Goal: Information Seeking & Learning: Learn about a topic

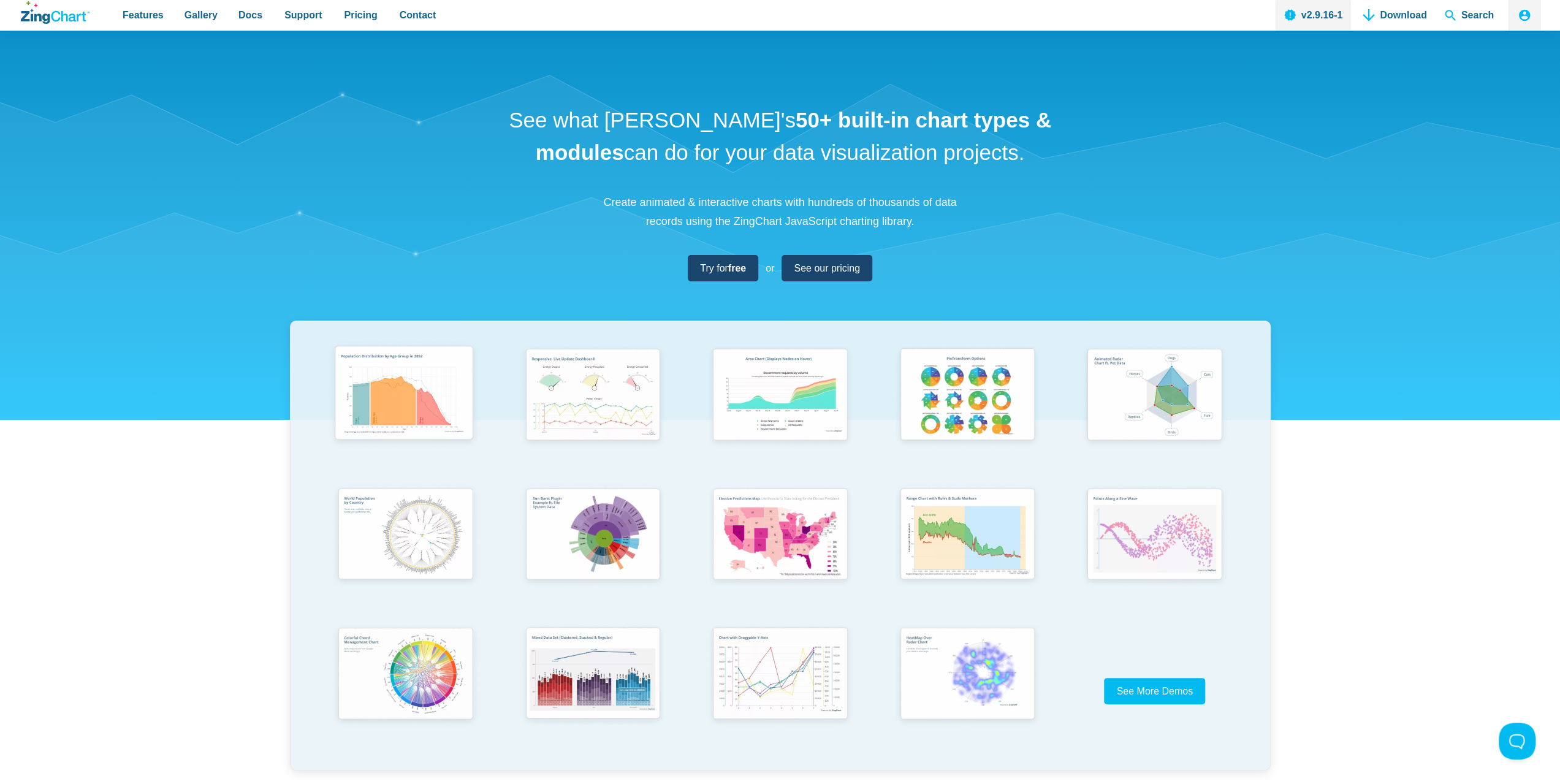
click at [454, 403] on img "App Content" at bounding box center [404, 395] width 154 height 111
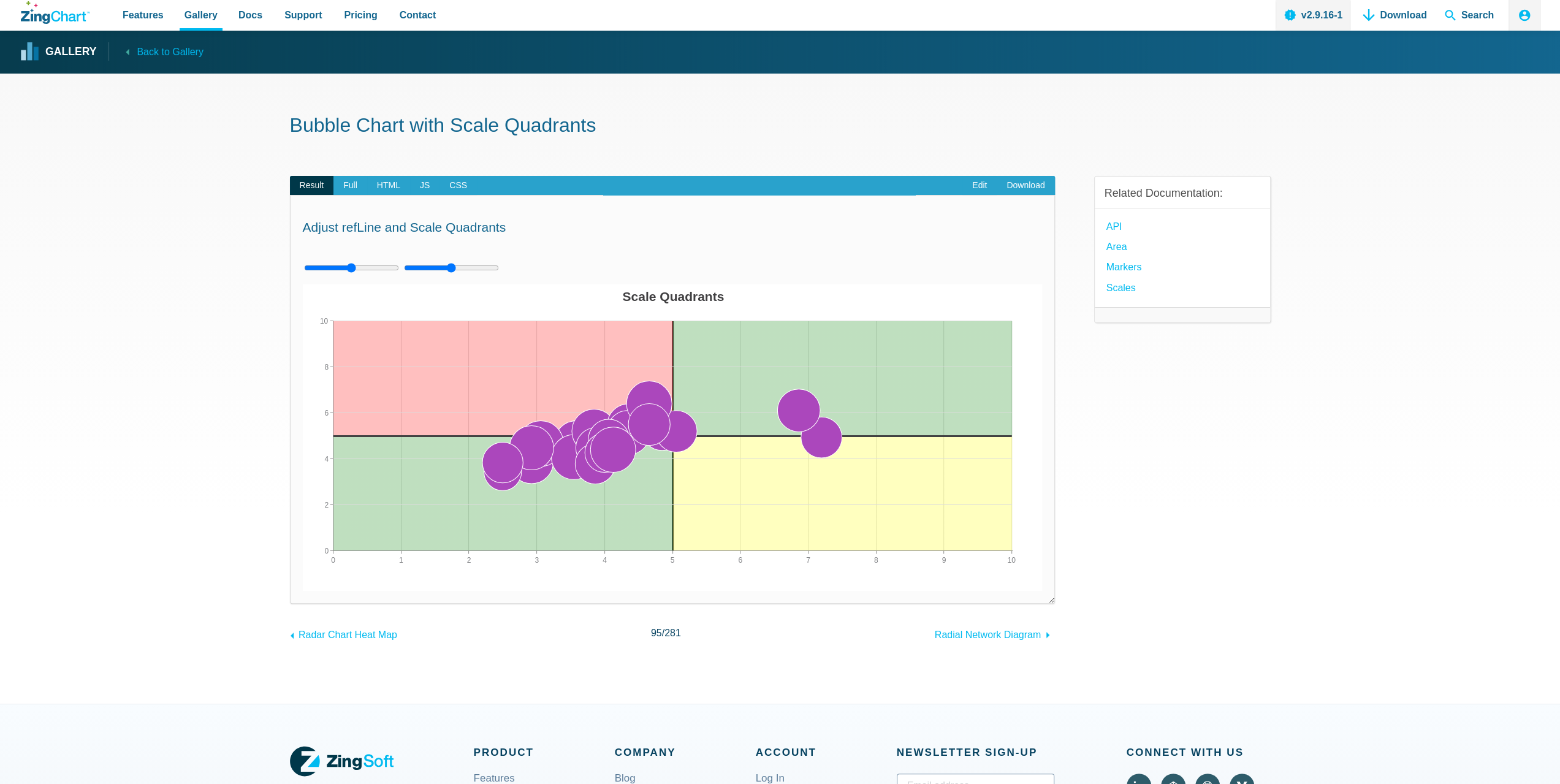
click at [983, 592] on div "Adjust refLine and Scale Quadrants Powered by ZingChart Scale Quadrants 0 10 1 …" at bounding box center [672, 398] width 765 height 408
click at [982, 638] on span "Radial Network Diagram" at bounding box center [988, 634] width 106 height 10
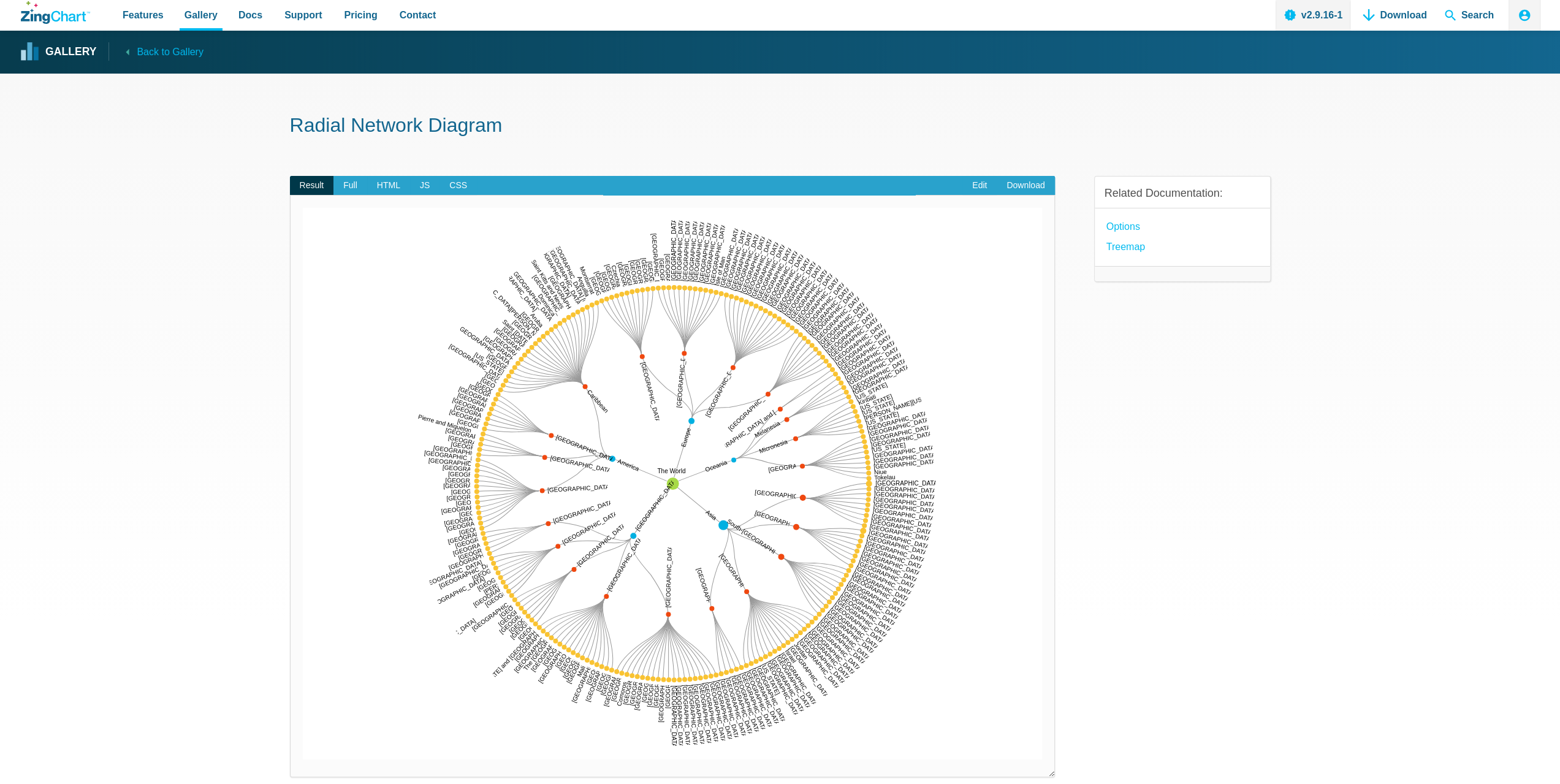
click at [982, 638] on img "App Content" at bounding box center [673, 484] width 740 height 552
click at [137, 47] on span "Back to Gallery" at bounding box center [170, 51] width 66 height 16
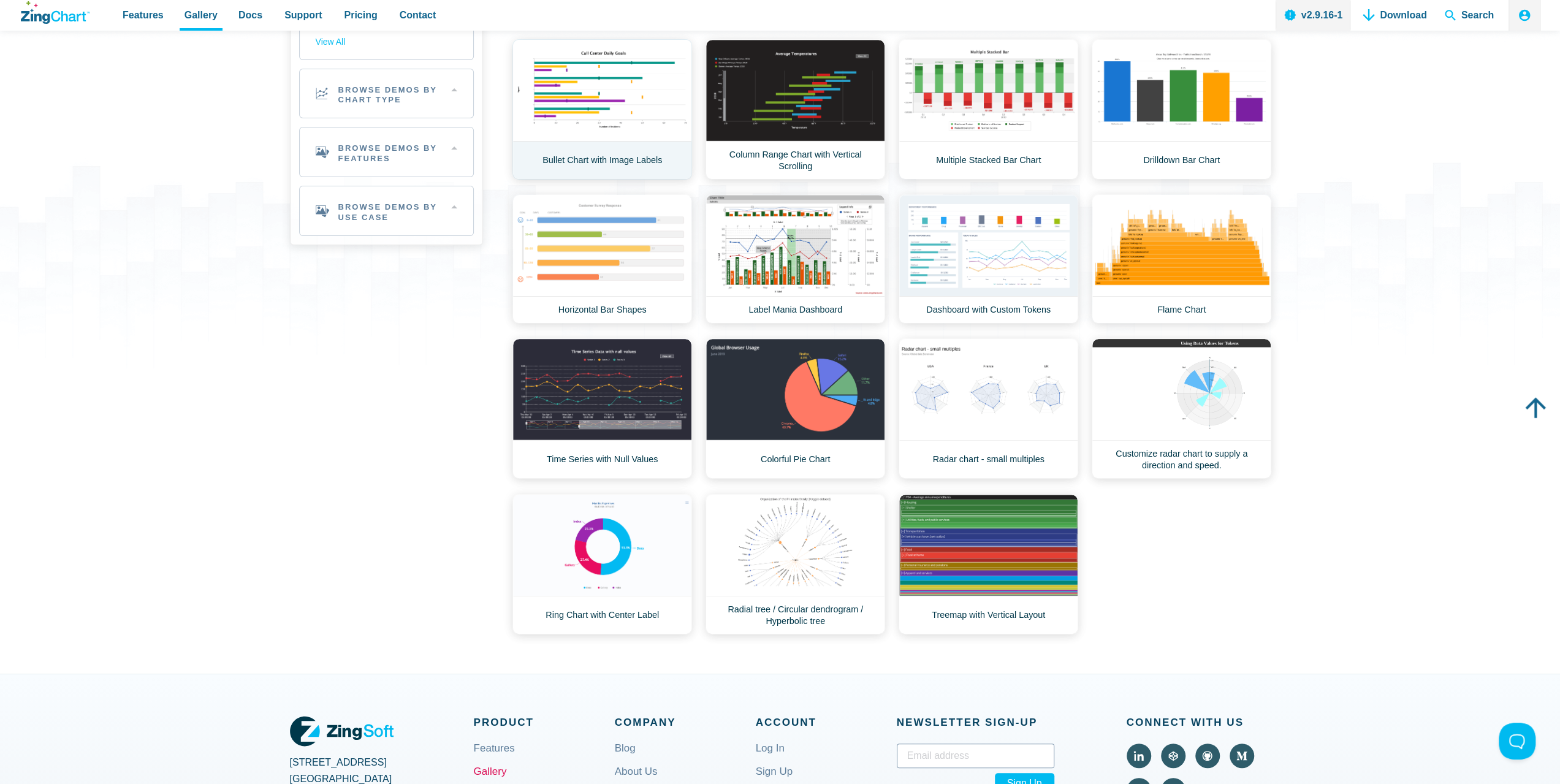
scroll to position [61, 0]
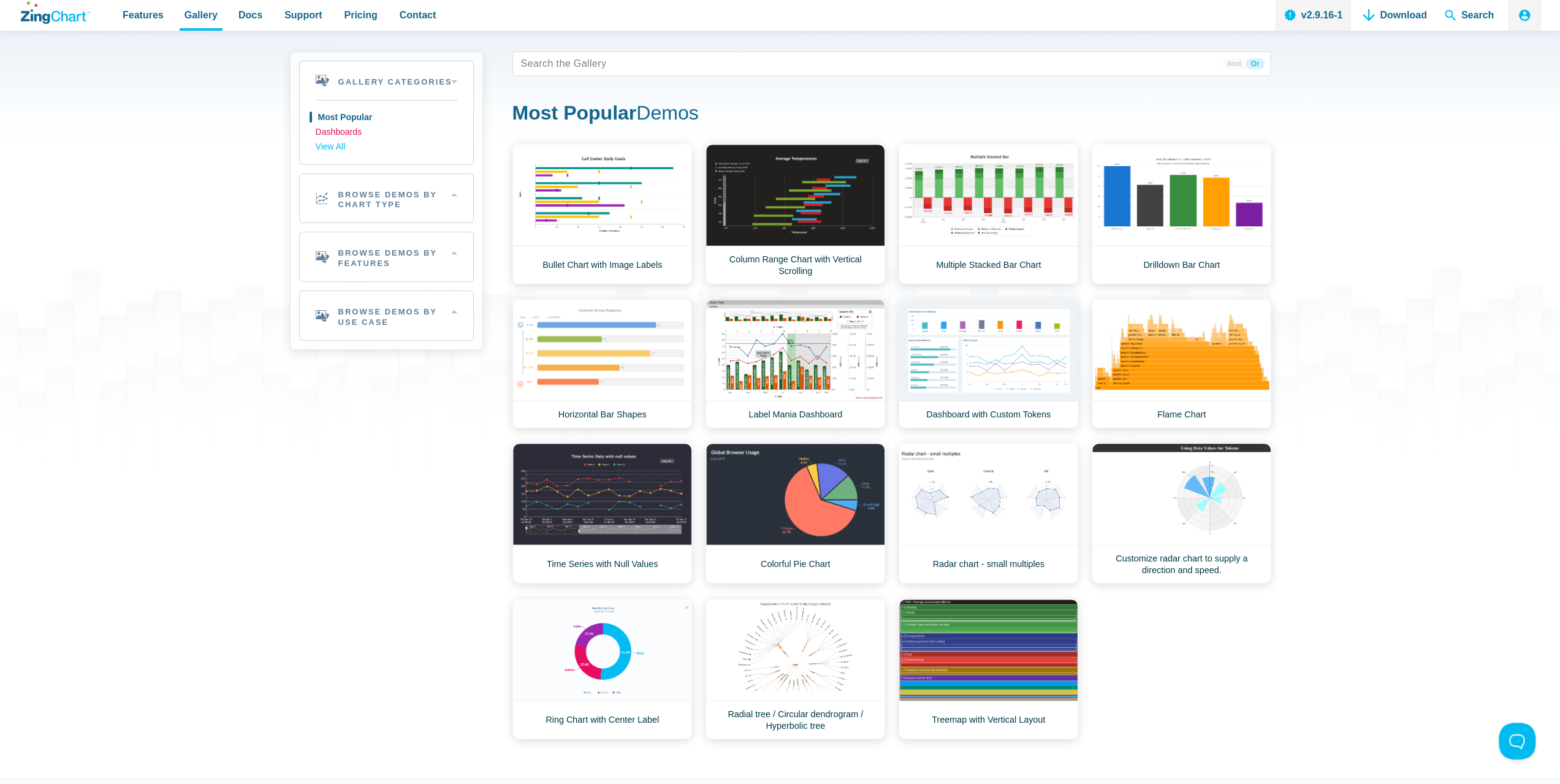
click at [335, 134] on link "Dashboards" at bounding box center [387, 132] width 141 height 14
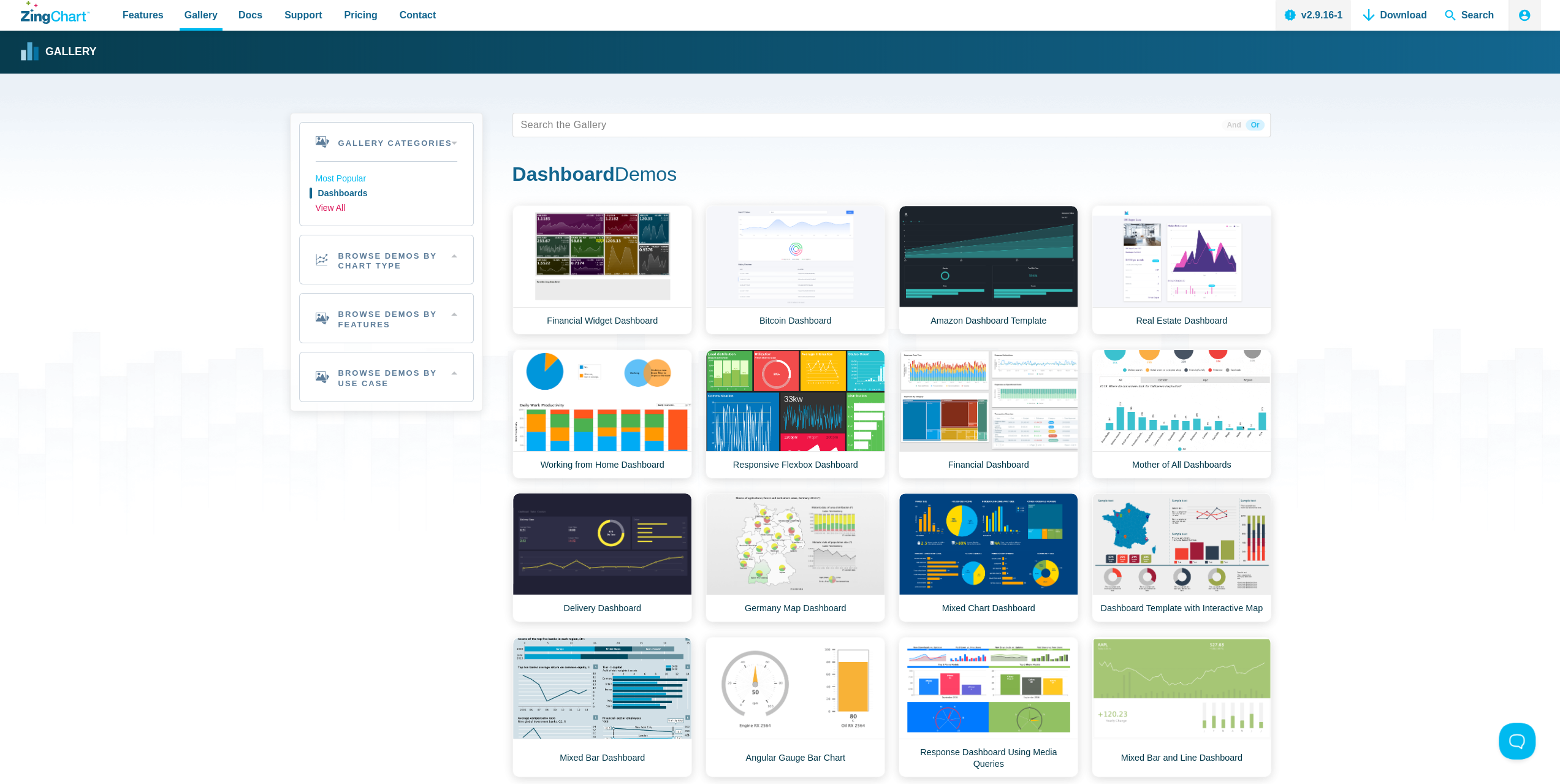
click at [332, 210] on link "View All" at bounding box center [387, 208] width 141 height 14
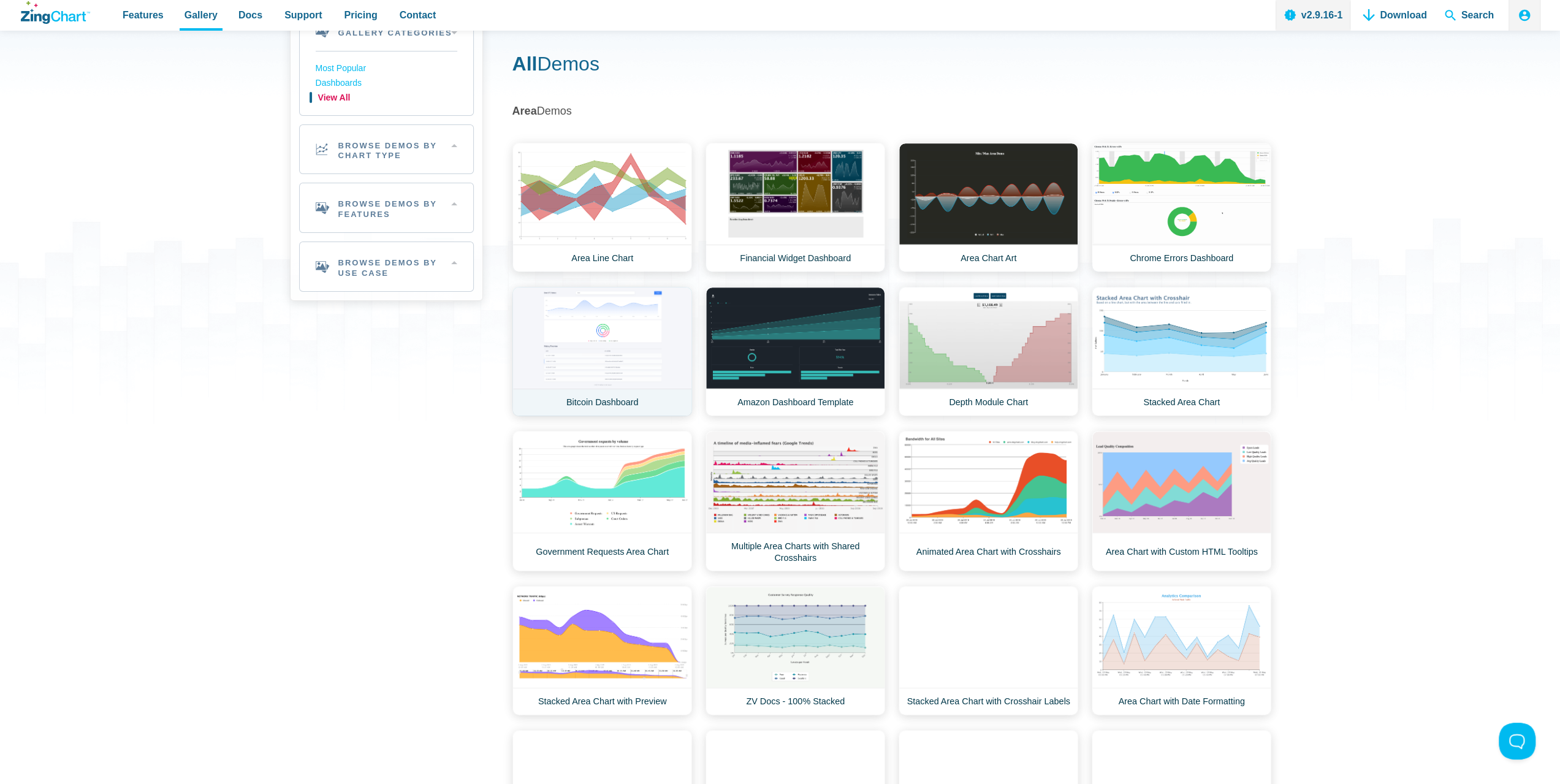
scroll to position [123, 0]
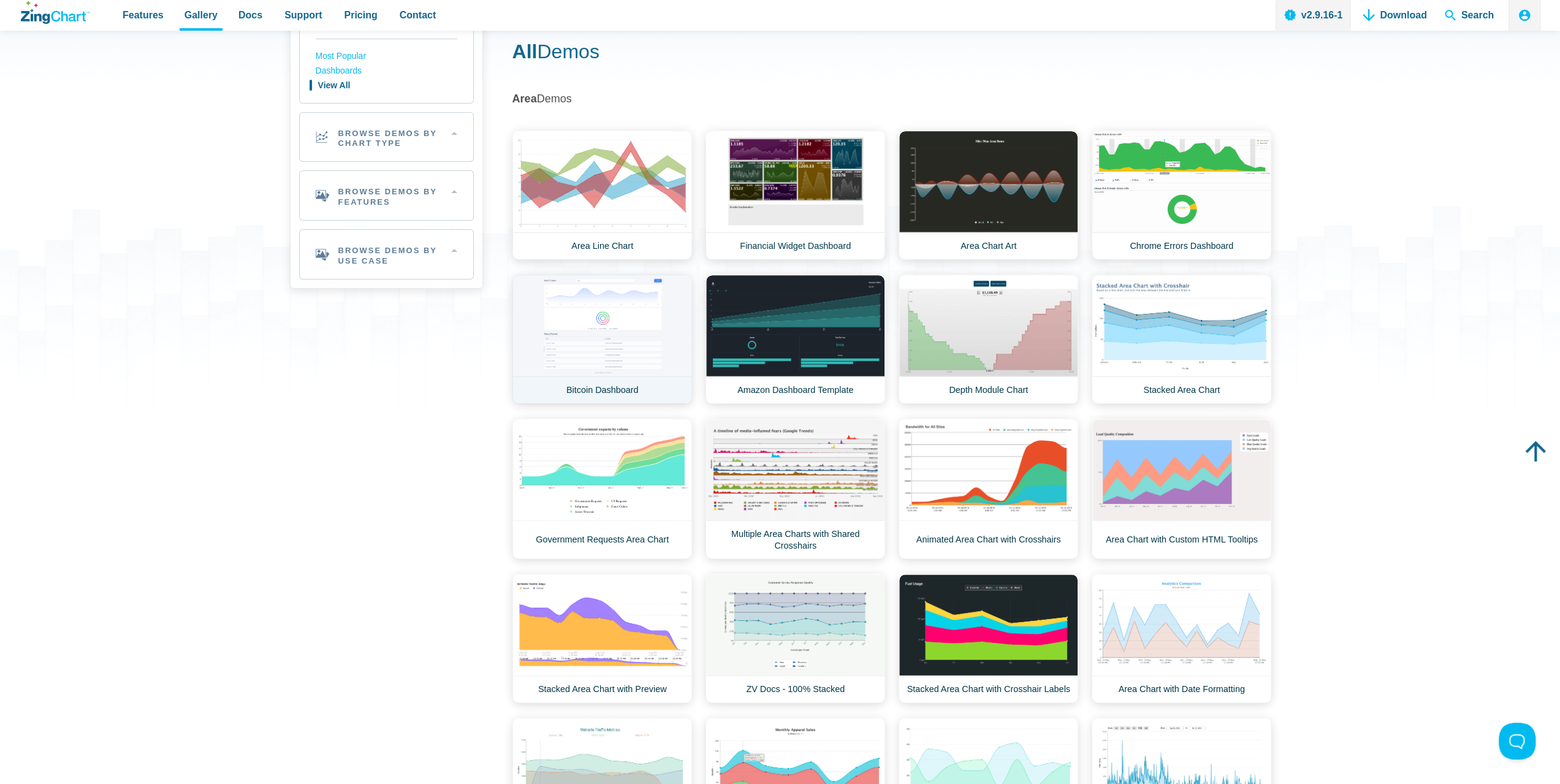
click at [612, 305] on link "Bitcoin Dashboard" at bounding box center [602, 339] width 180 height 129
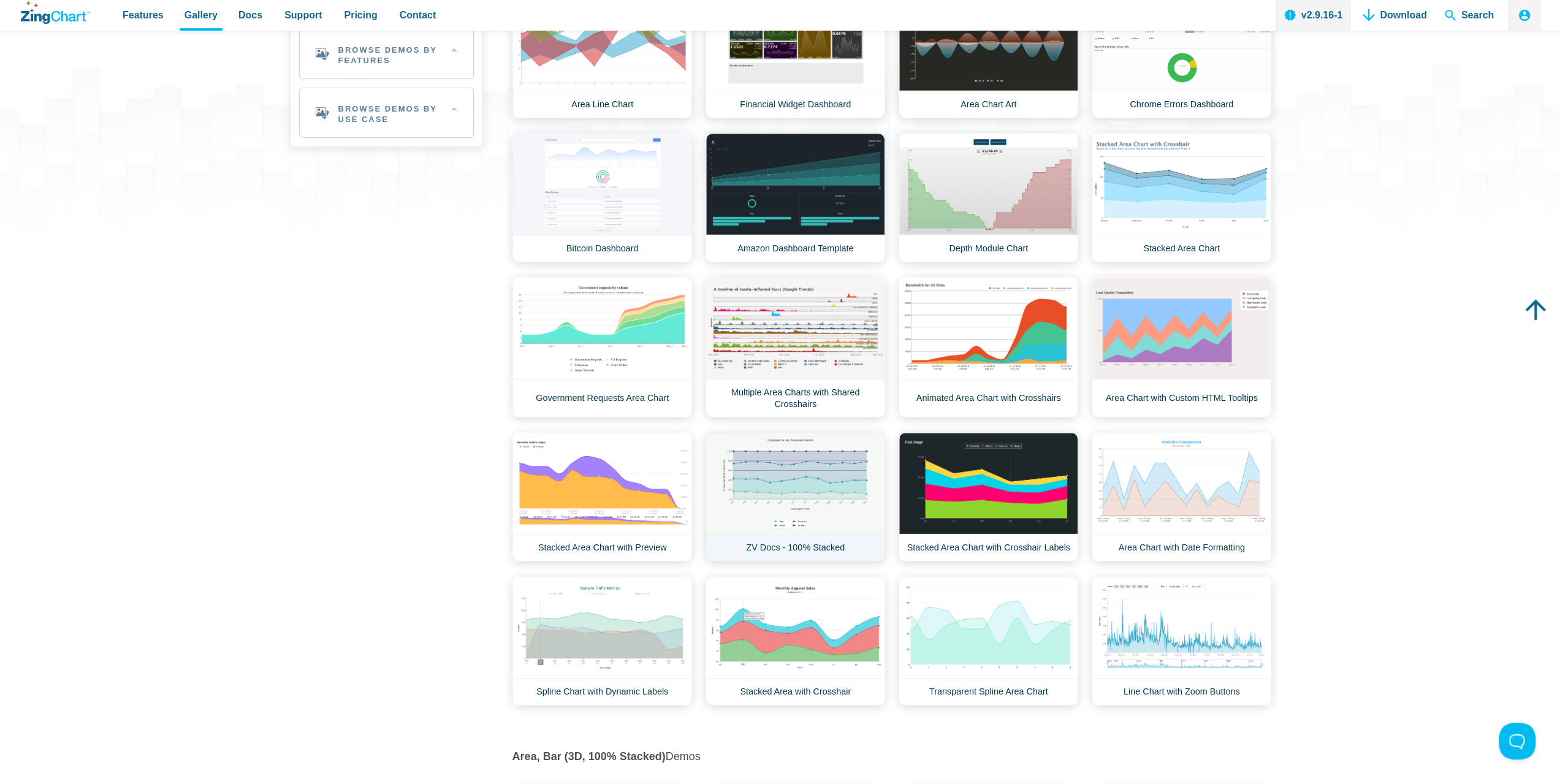
scroll to position [245, 0]
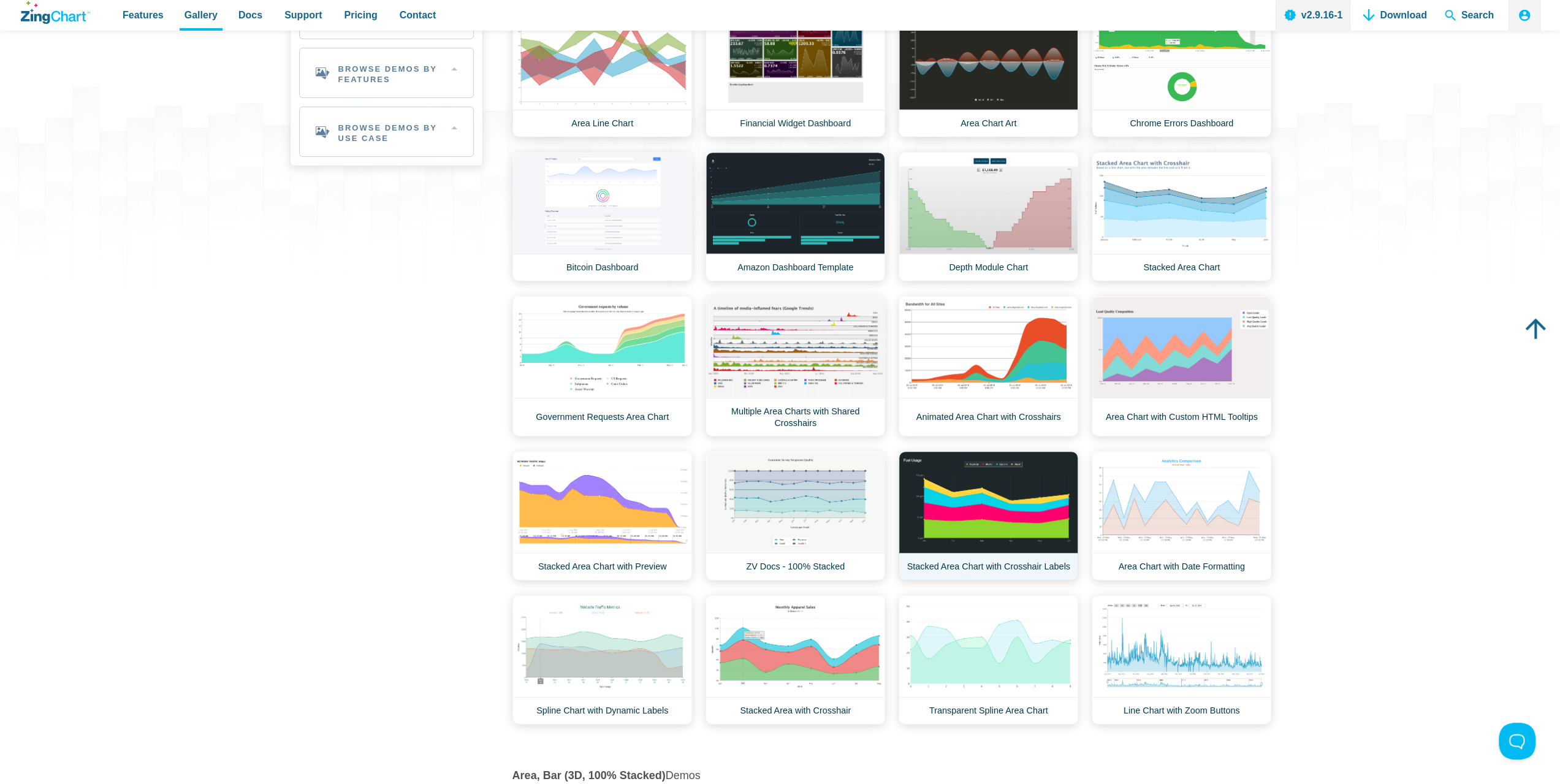
click at [1015, 485] on link "Stacked Area Chart with Crosshair Labels" at bounding box center [988, 516] width 180 height 129
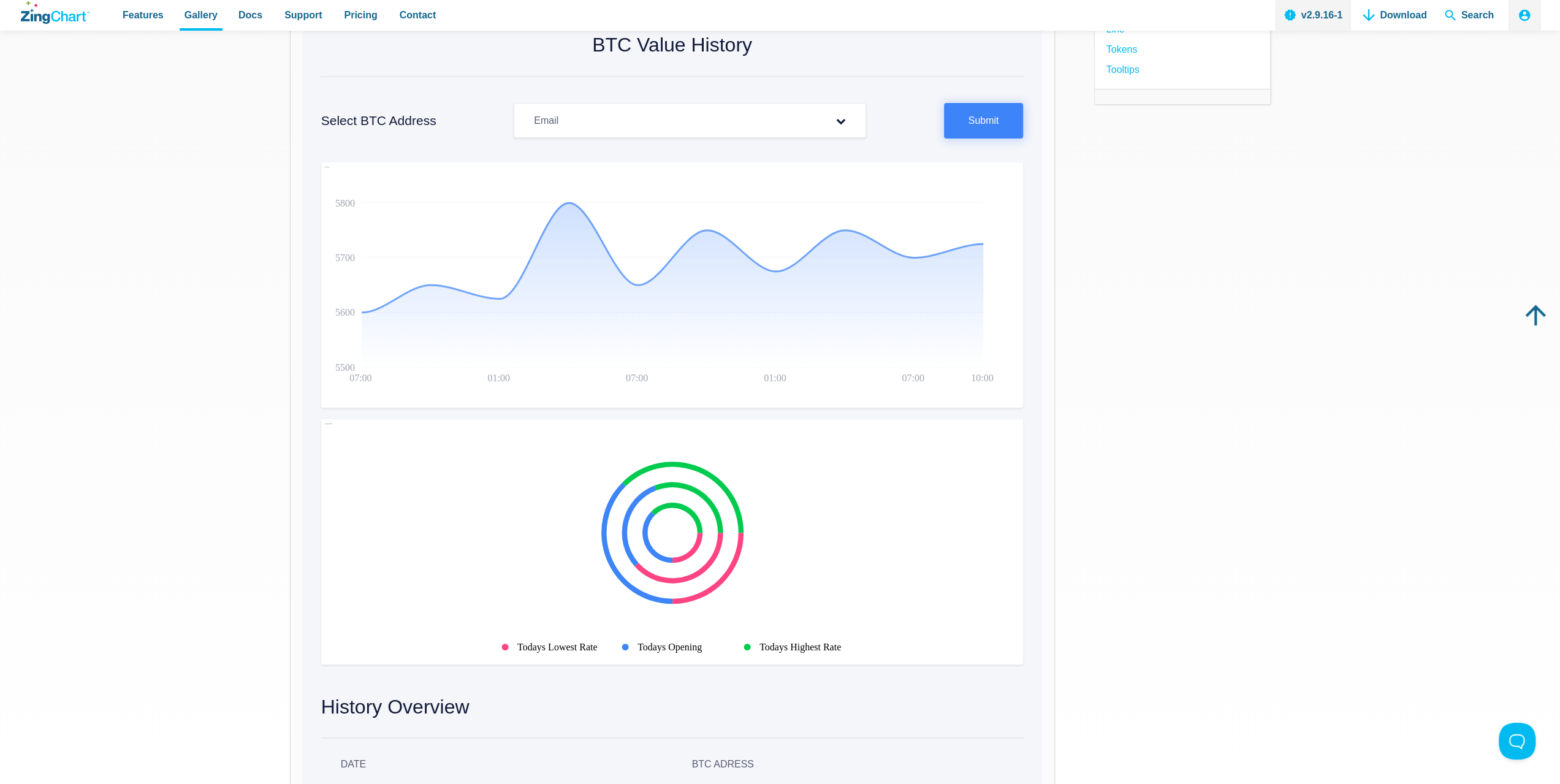
scroll to position [123, 0]
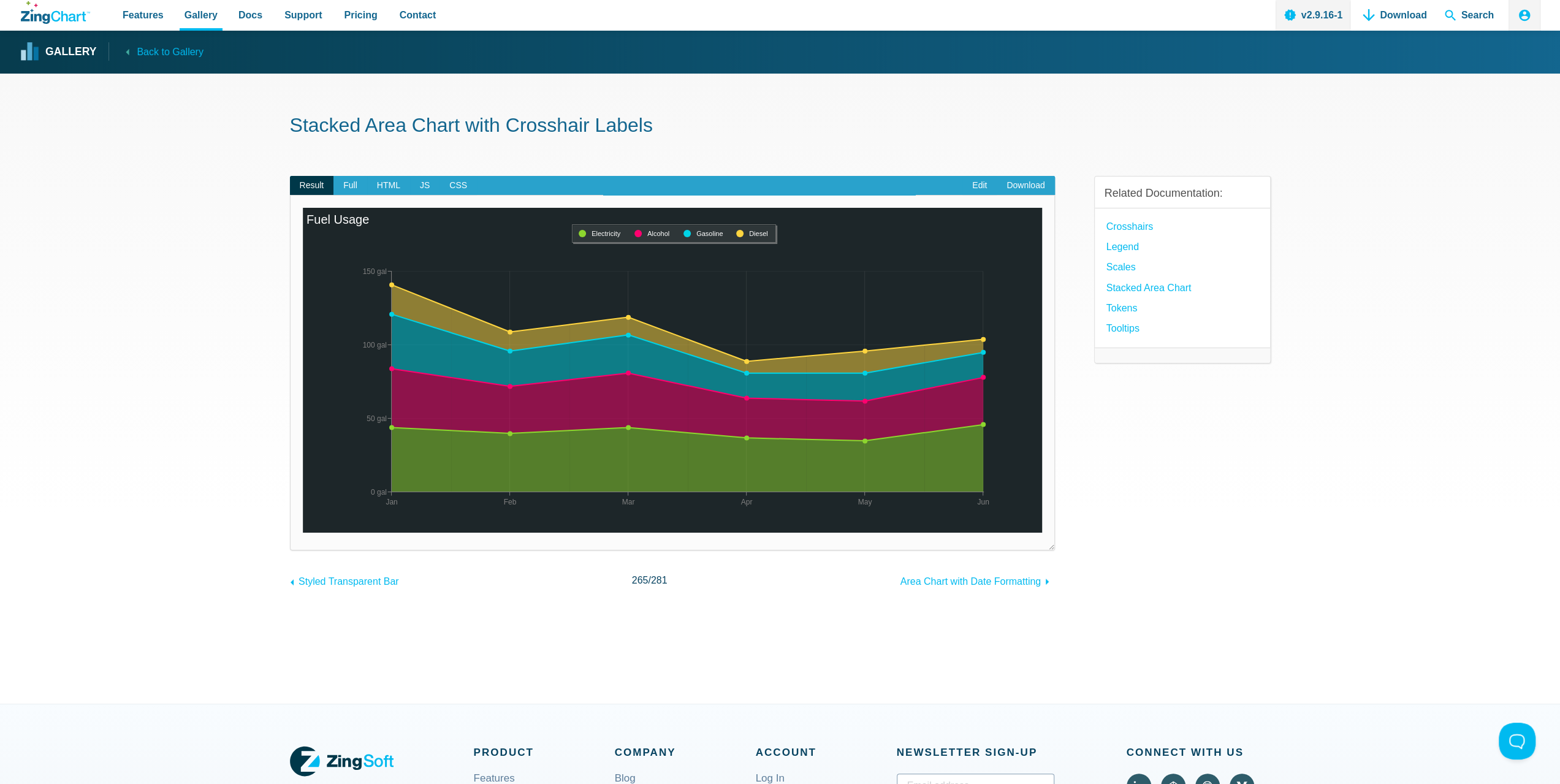
click at [663, 239] on div "App Content" at bounding box center [674, 233] width 204 height 19
click at [360, 182] on span "Full" at bounding box center [351, 186] width 34 height 20
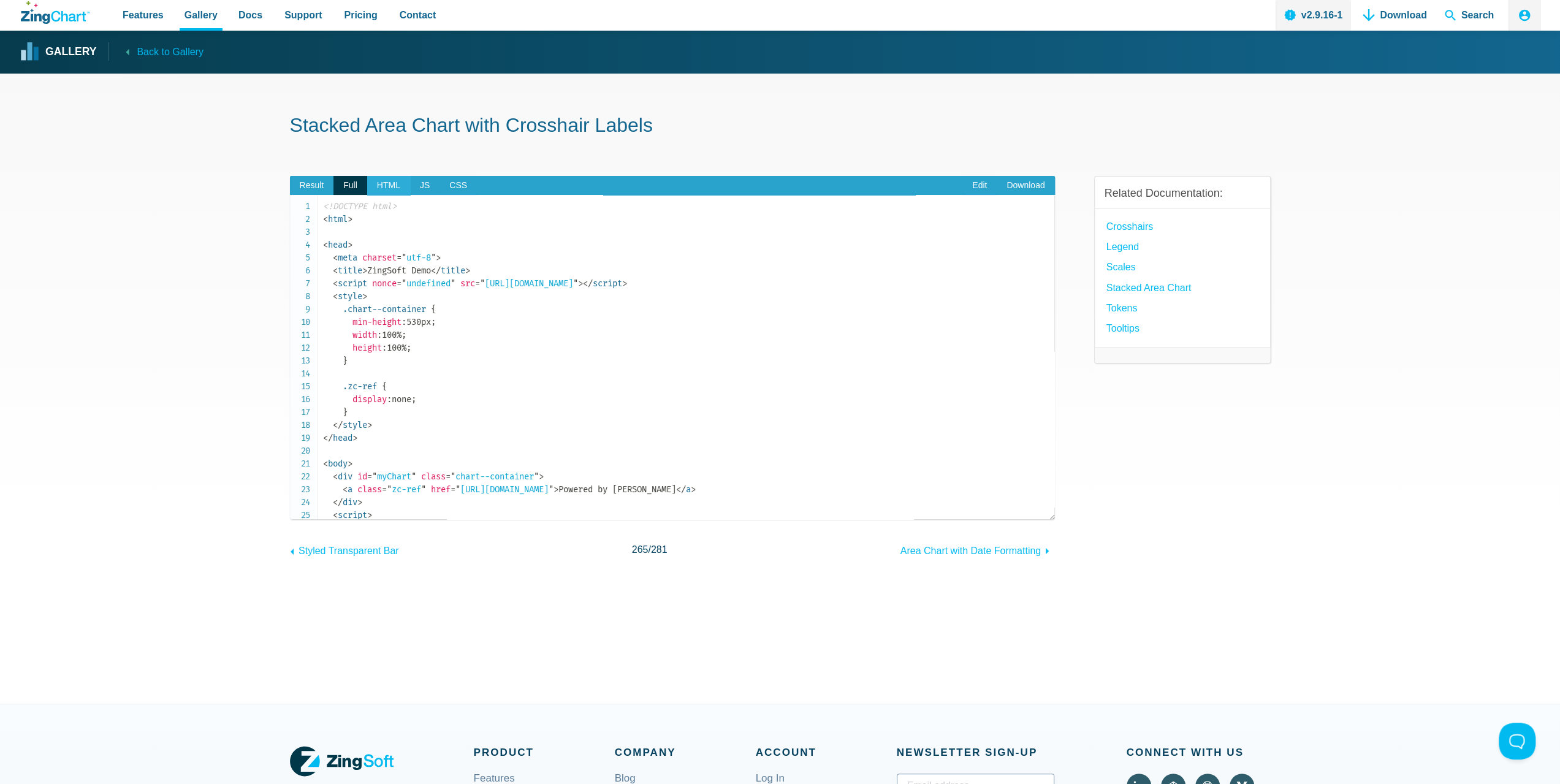
click at [374, 184] on span "HTML" at bounding box center [388, 186] width 43 height 20
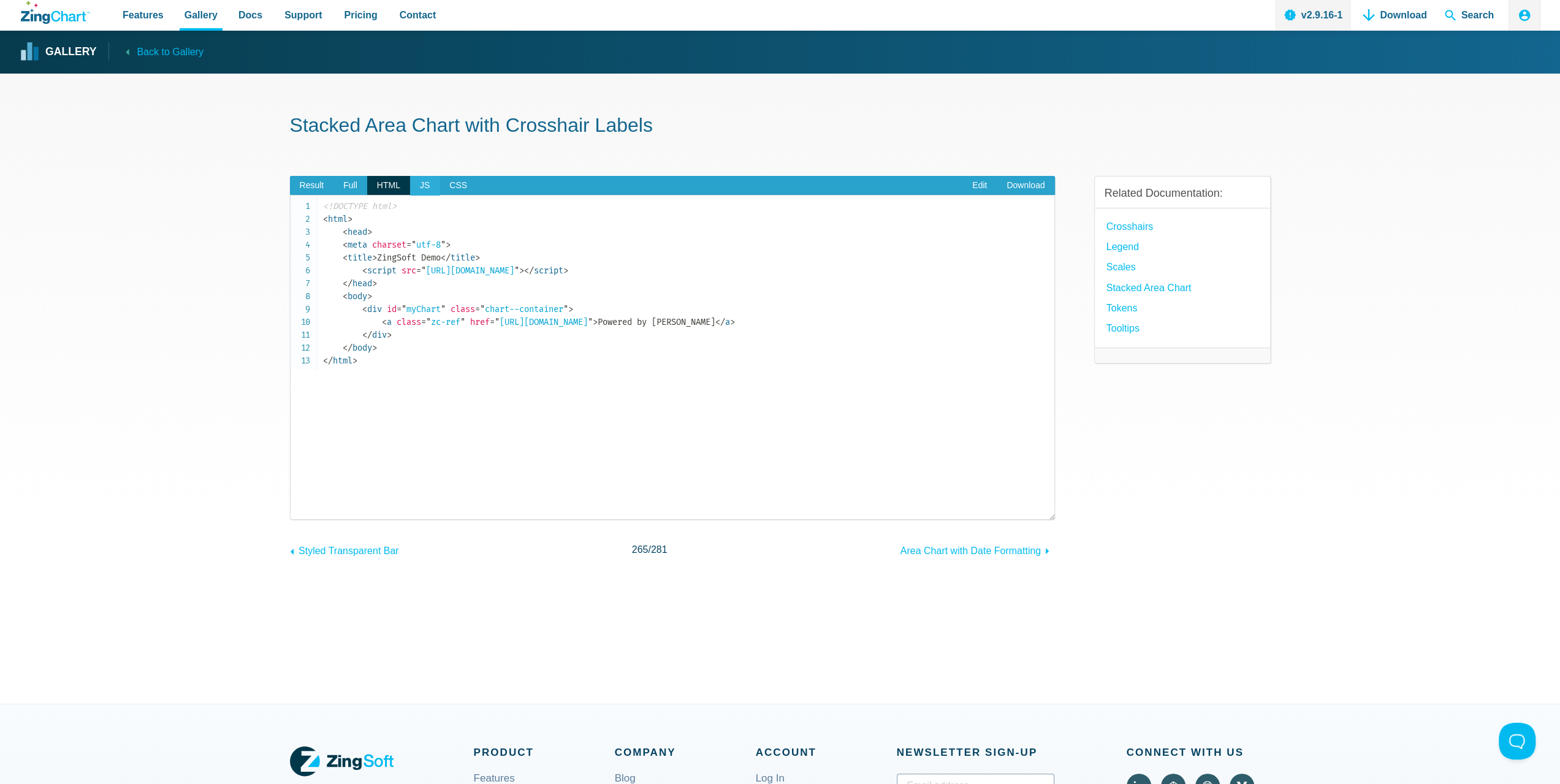
click at [430, 192] on span "JS" at bounding box center [425, 186] width 30 height 20
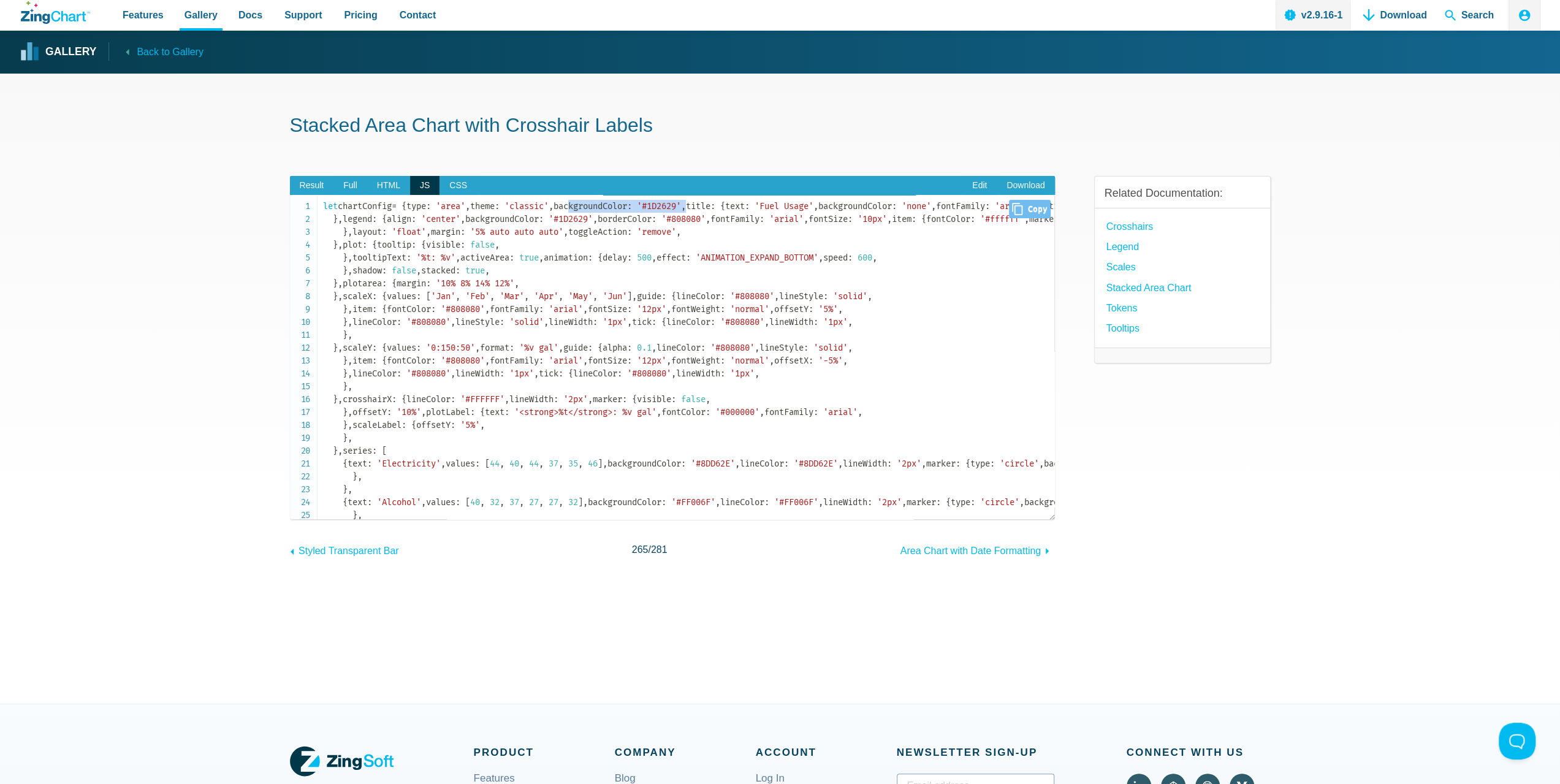
drag, startPoint x: 481, startPoint y: 243, endPoint x: 330, endPoint y: 246, distance: 151.0
click at [333, 247] on code "let chartConfig = { type : 'area' , theme : 'classic' , backgroundColor : '#1D2…" at bounding box center [688, 425] width 731 height 450
copy code "backgroundColor : '#1D2629' ,"
click at [360, 240] on code "let chartConfig = { type : 'area' , theme : 'classic' , backgroundColor : '#1D2…" at bounding box center [688, 425] width 731 height 450
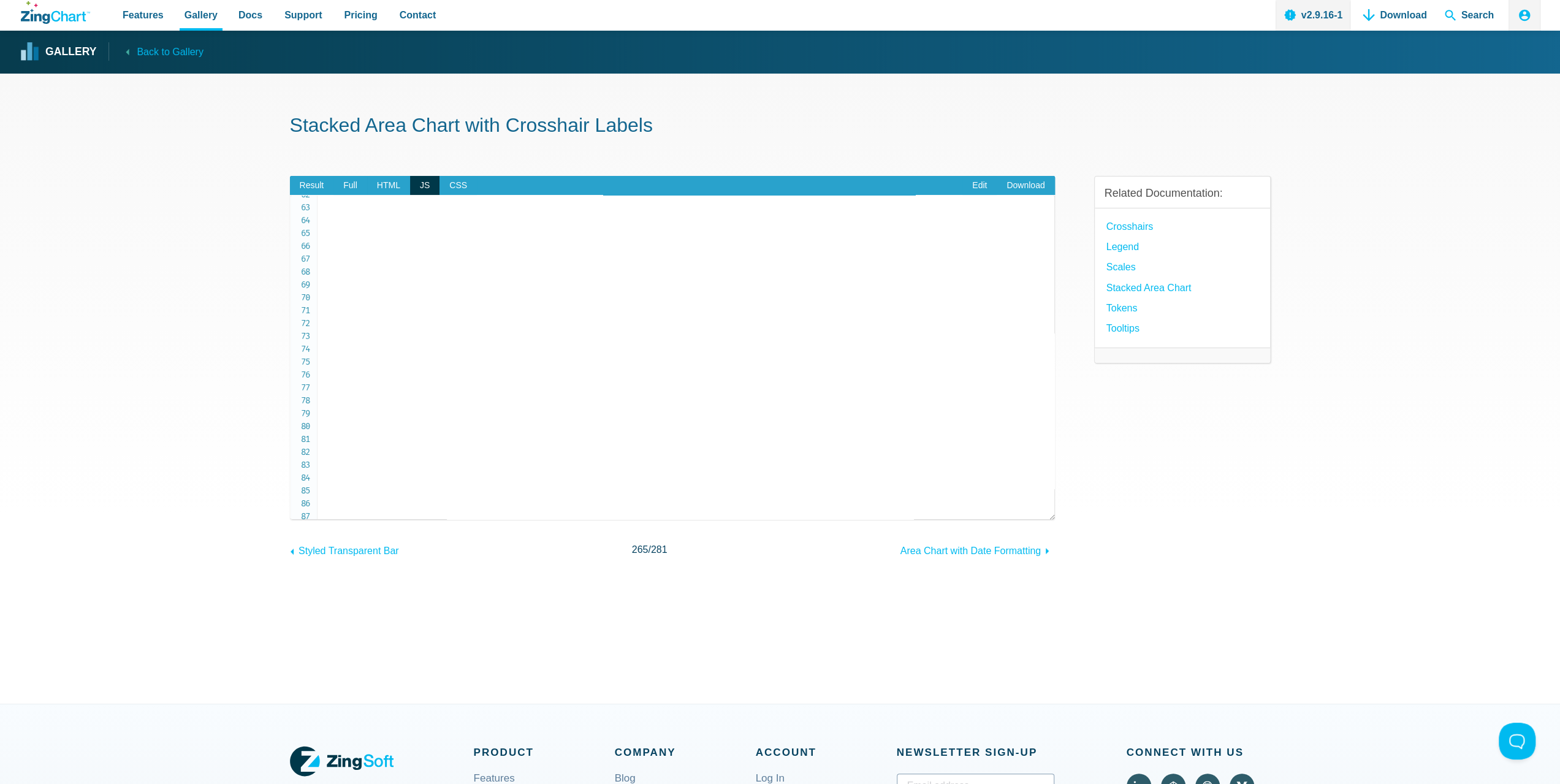
scroll to position [674, 0]
click at [320, 185] on span "Result" at bounding box center [312, 186] width 44 height 20
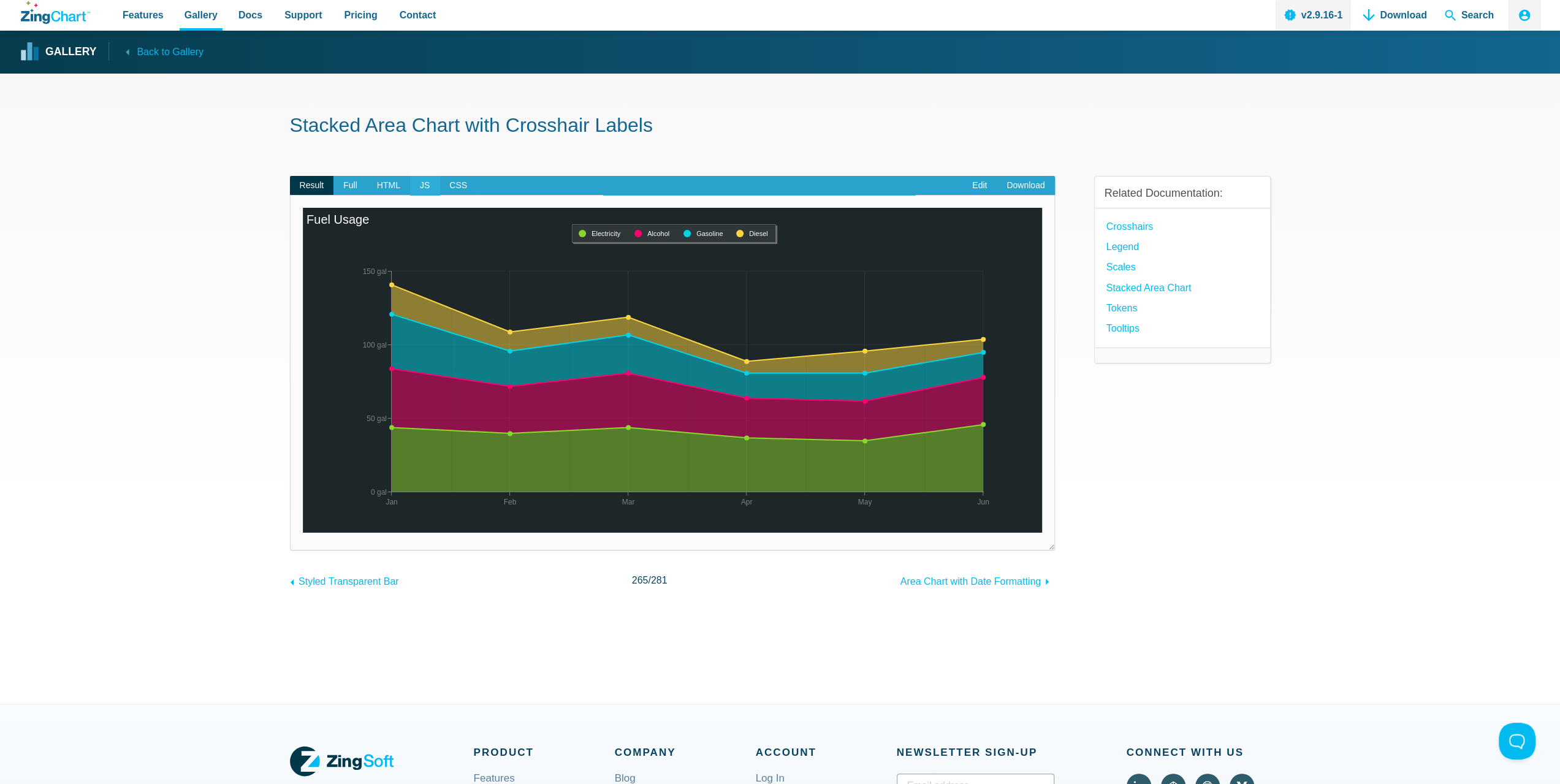
click at [432, 192] on span "JS" at bounding box center [425, 186] width 30 height 20
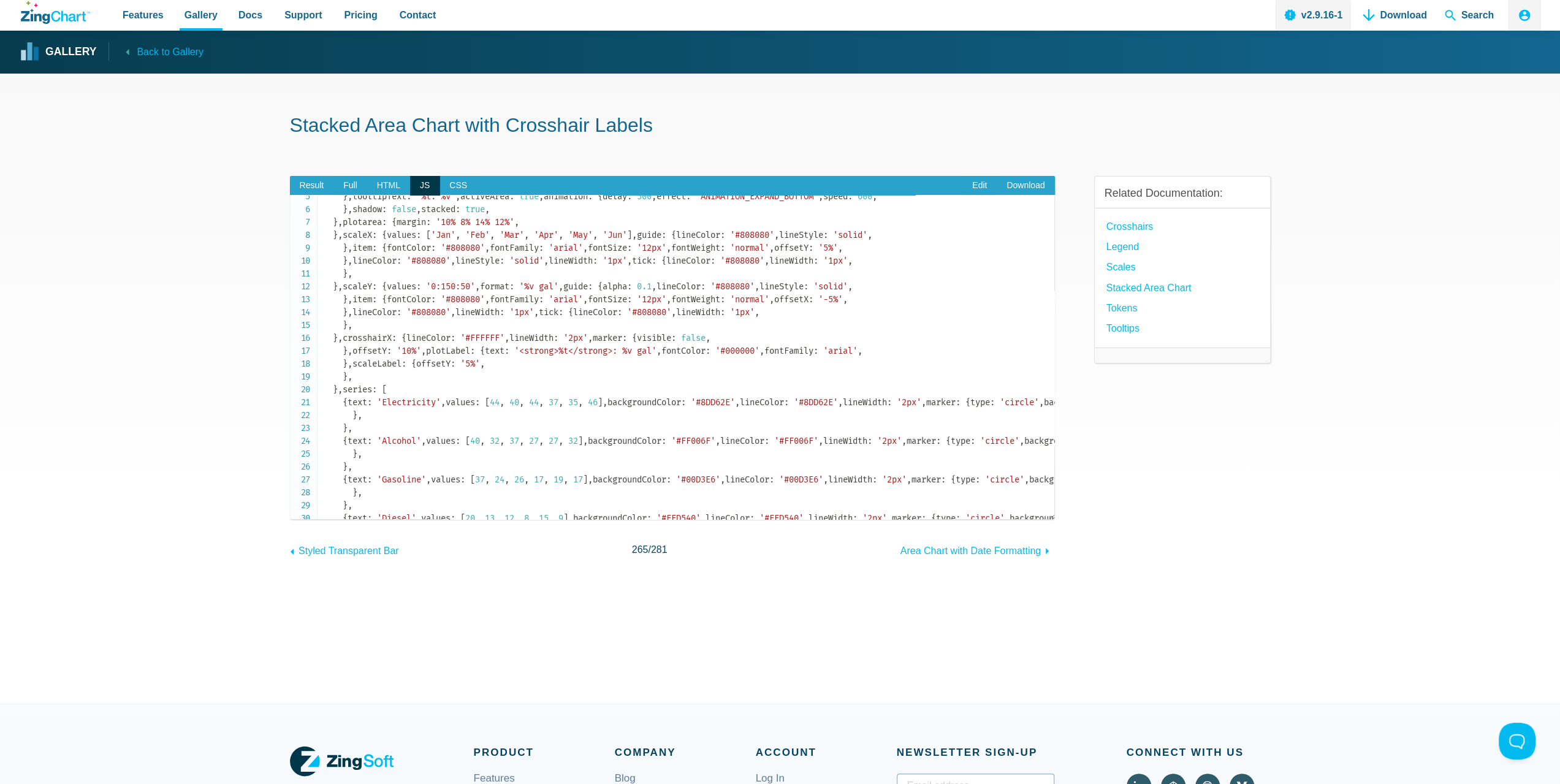
scroll to position [123, 0]
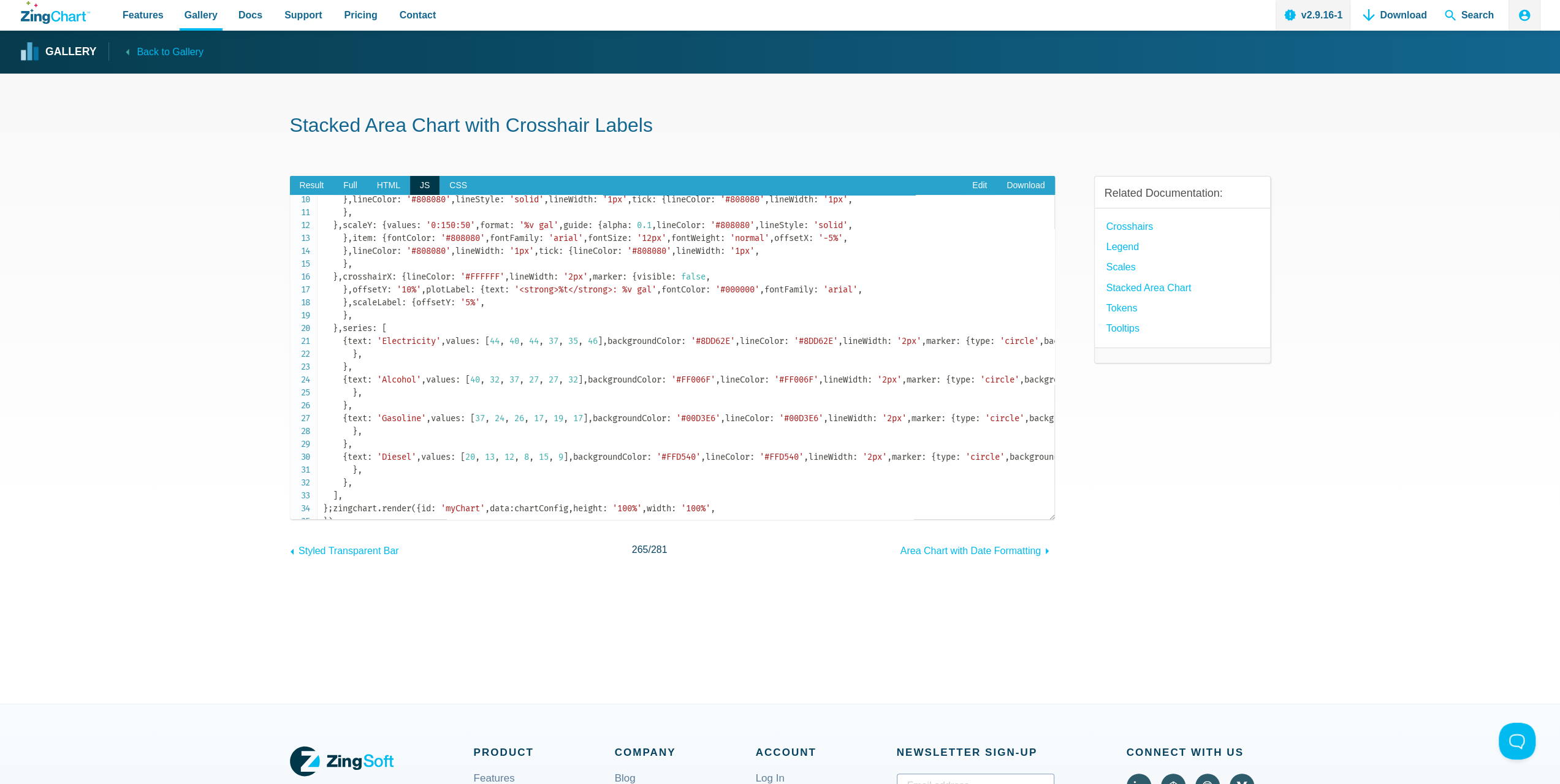
drag, startPoint x: 351, startPoint y: 358, endPoint x: 343, endPoint y: 317, distance: 41.8
click at [343, 317] on code "let chartConfig = { type : 'area' , theme : 'classic' , backgroundColor : '#1D2…" at bounding box center [688, 302] width 731 height 450
copy code "item : { fontColor : '#ffffff' , markerStyle : 'match' , } ,"
click at [432, 369] on code "let chartConfig = { type : 'area' , theme : 'classic' , backgroundColor : '#1D2…" at bounding box center [688, 302] width 731 height 450
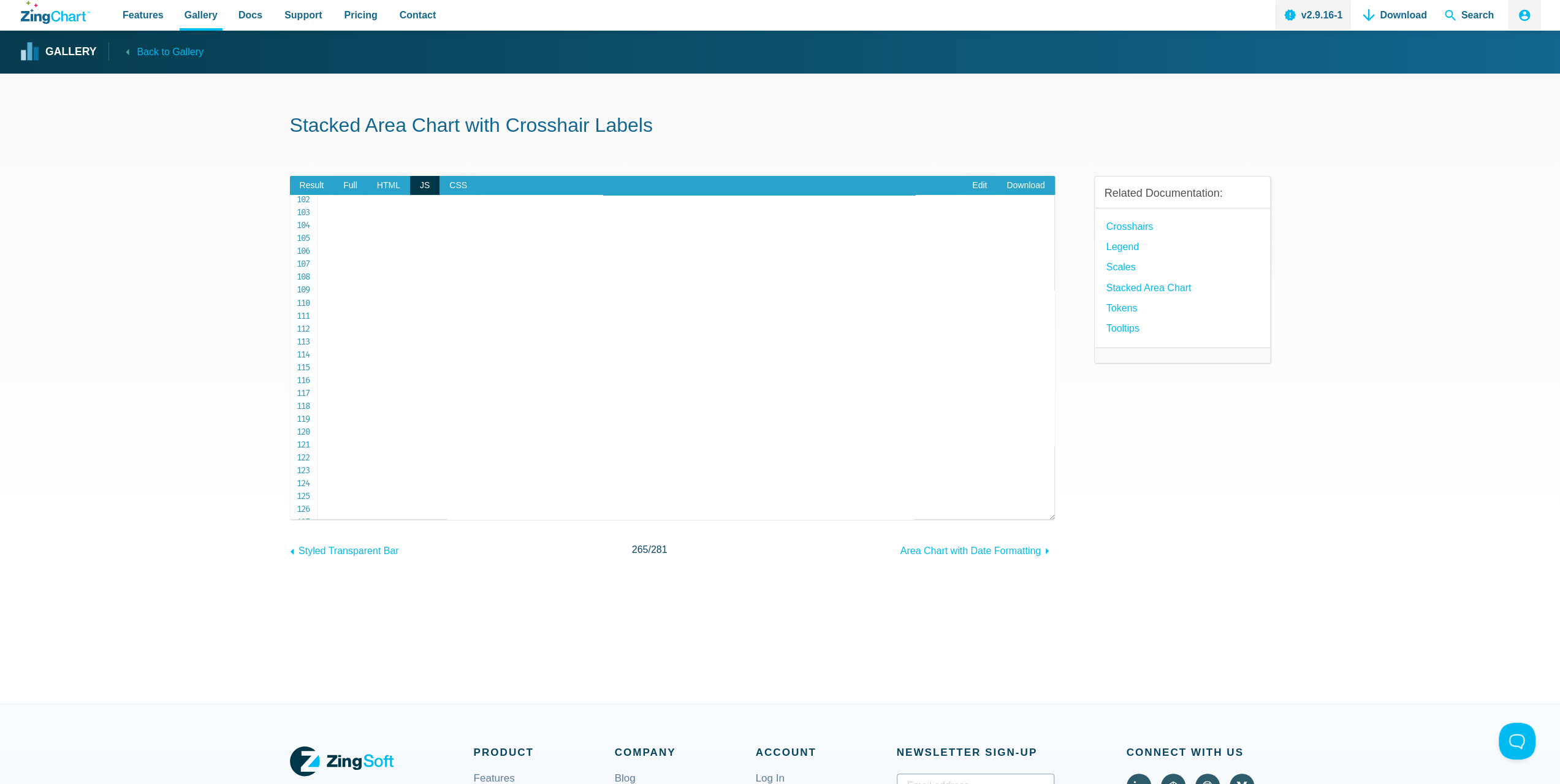
scroll to position [1348, 0]
click at [324, 180] on span "Result" at bounding box center [312, 186] width 44 height 20
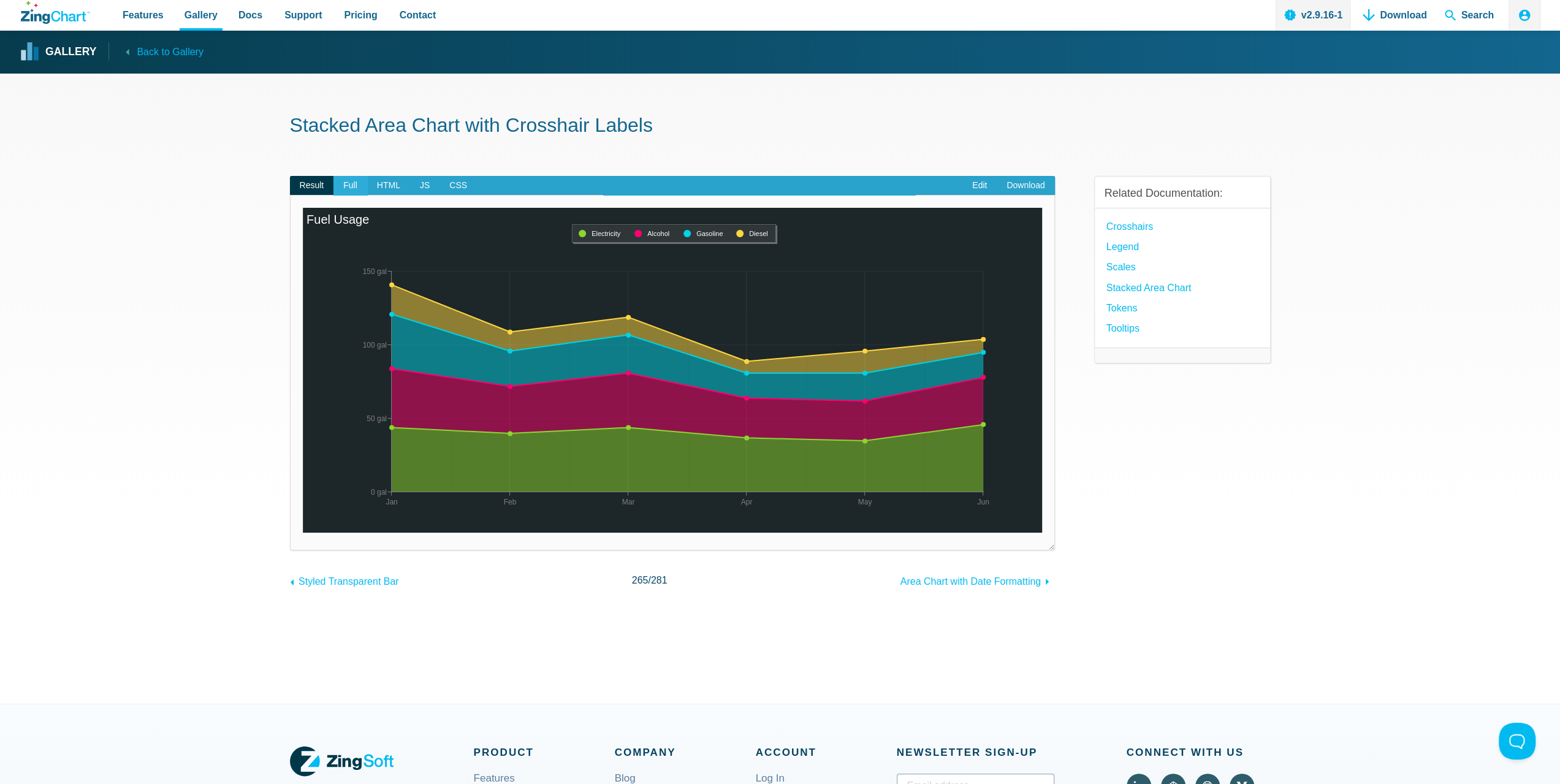
click at [357, 184] on span "Full" at bounding box center [351, 186] width 34 height 20
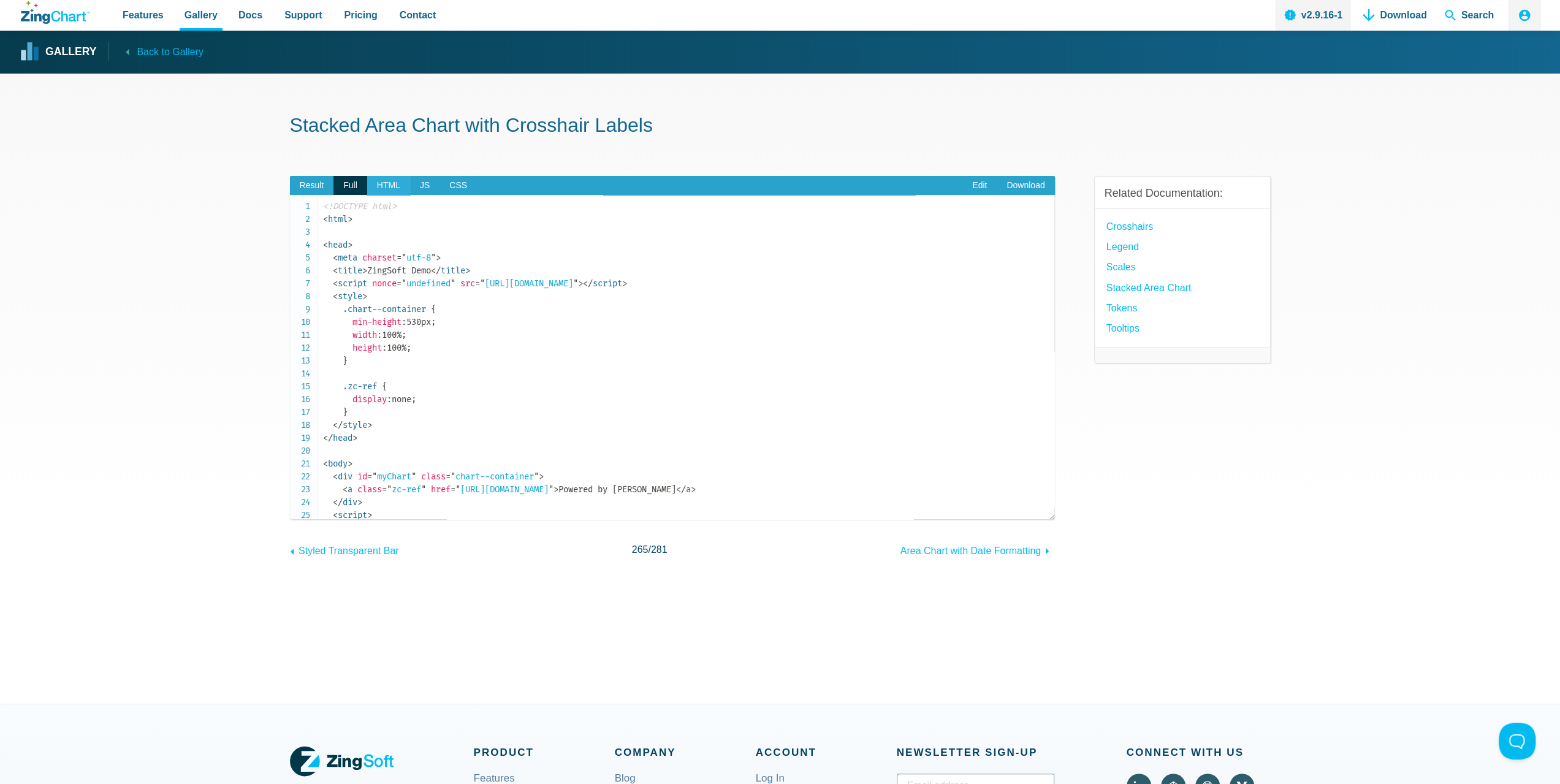
click at [386, 193] on span "HTML" at bounding box center [388, 186] width 43 height 20
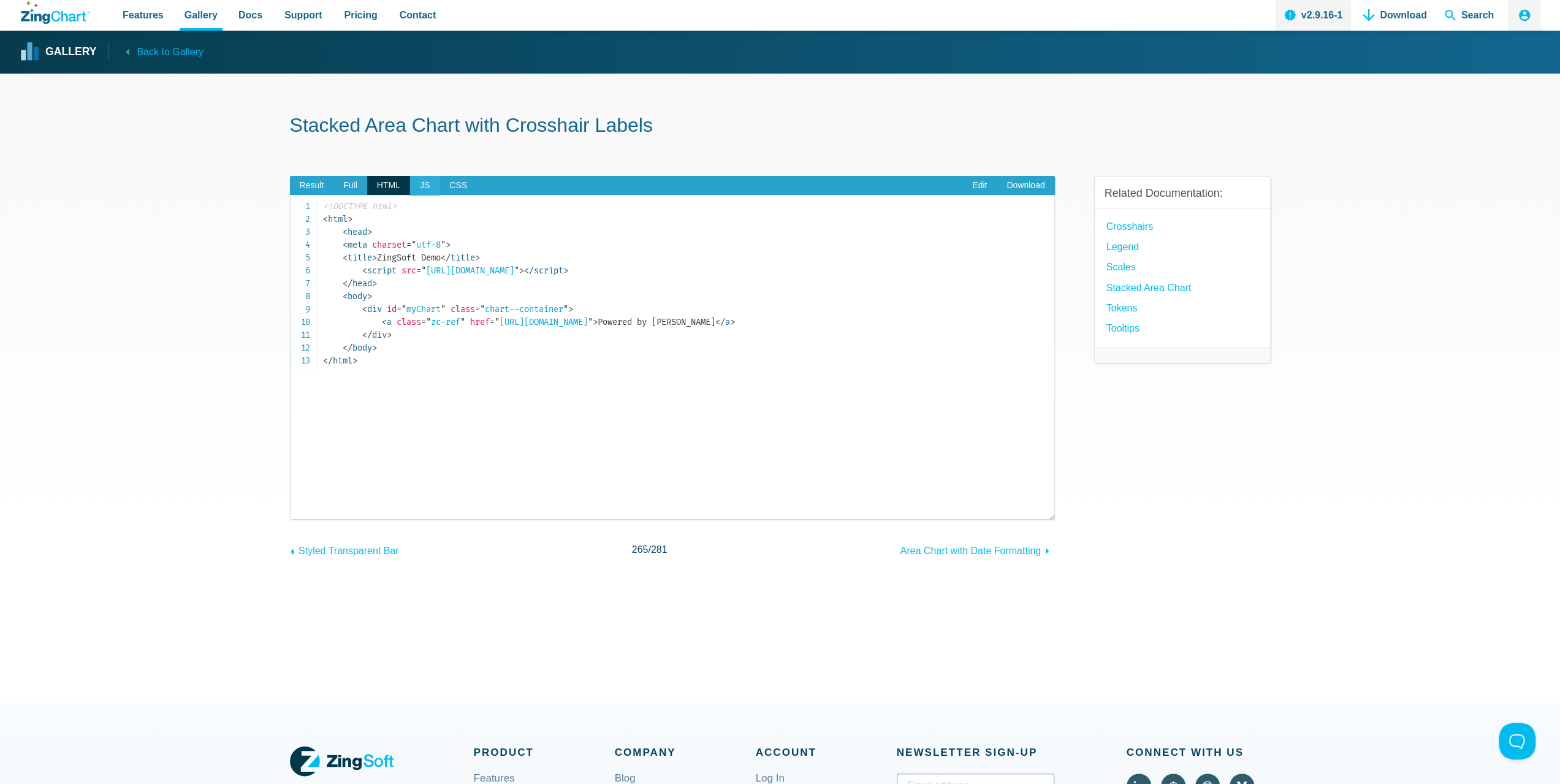
click at [430, 180] on span "JS" at bounding box center [425, 186] width 30 height 20
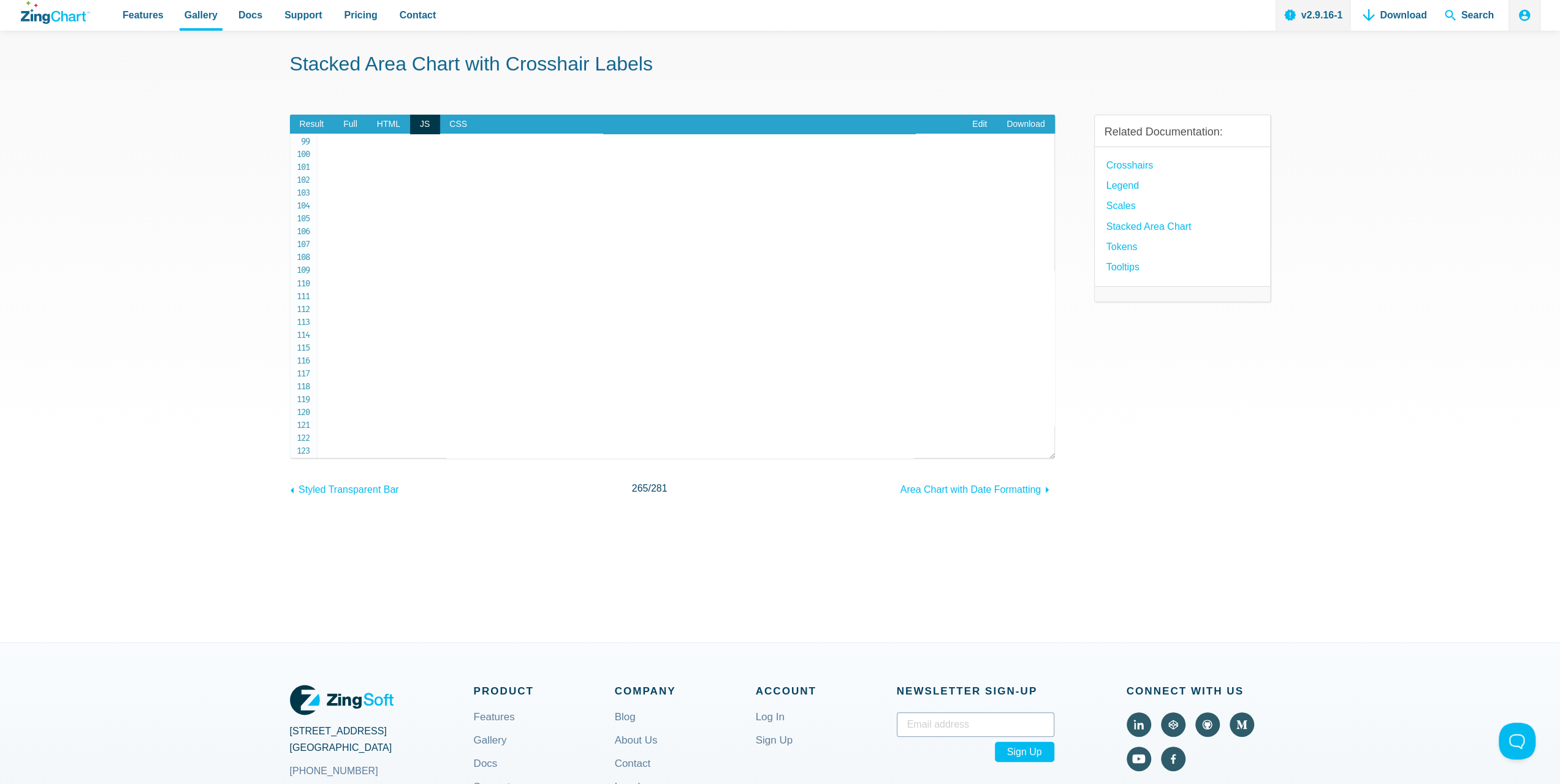
scroll to position [1237, 0]
drag, startPoint x: 447, startPoint y: 283, endPoint x: 480, endPoint y: 283, distance: 33.0
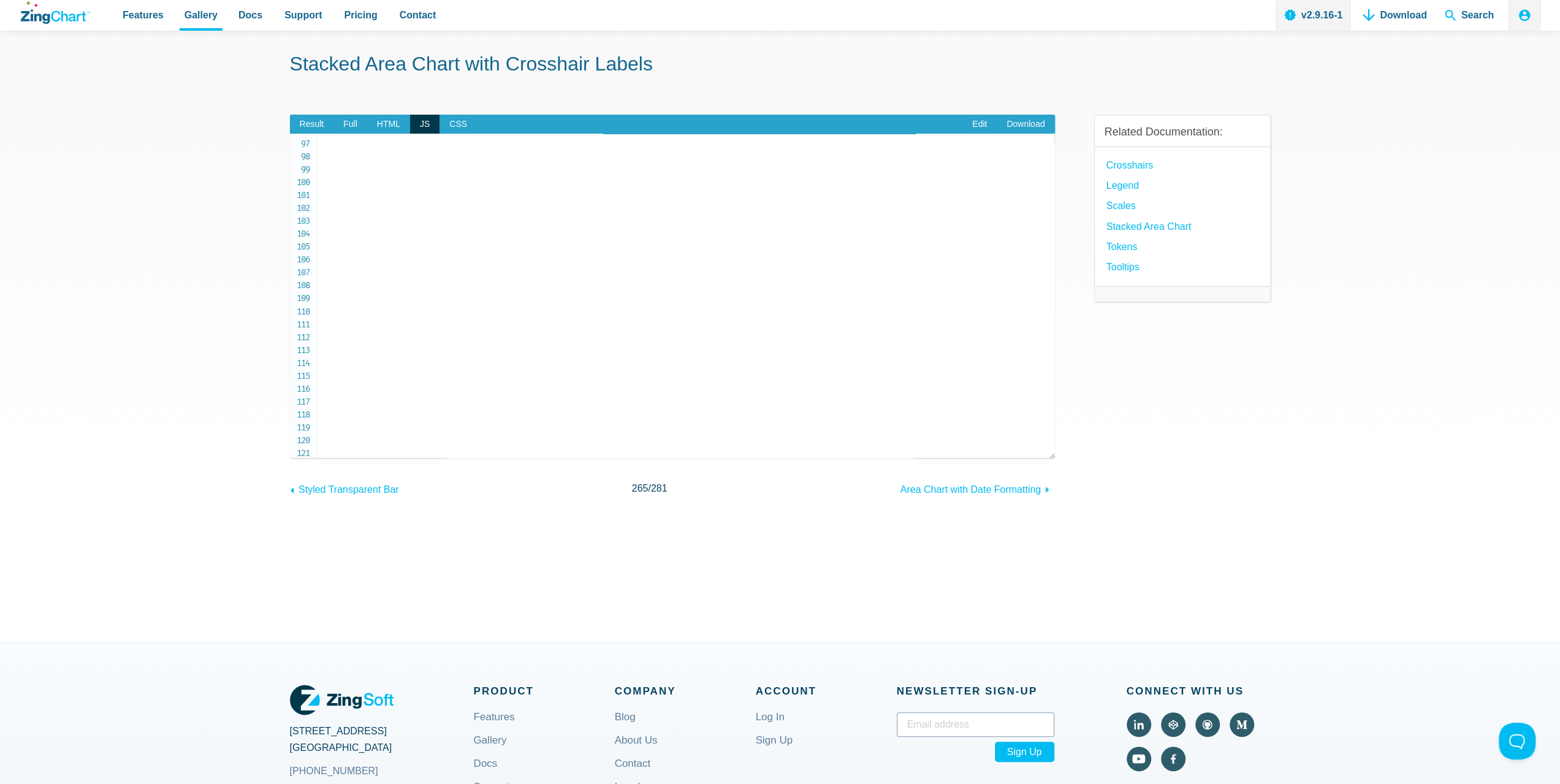
copy span "#8DD62E"
drag, startPoint x: 467, startPoint y: 285, endPoint x: 352, endPoint y: 289, distance: 115.1
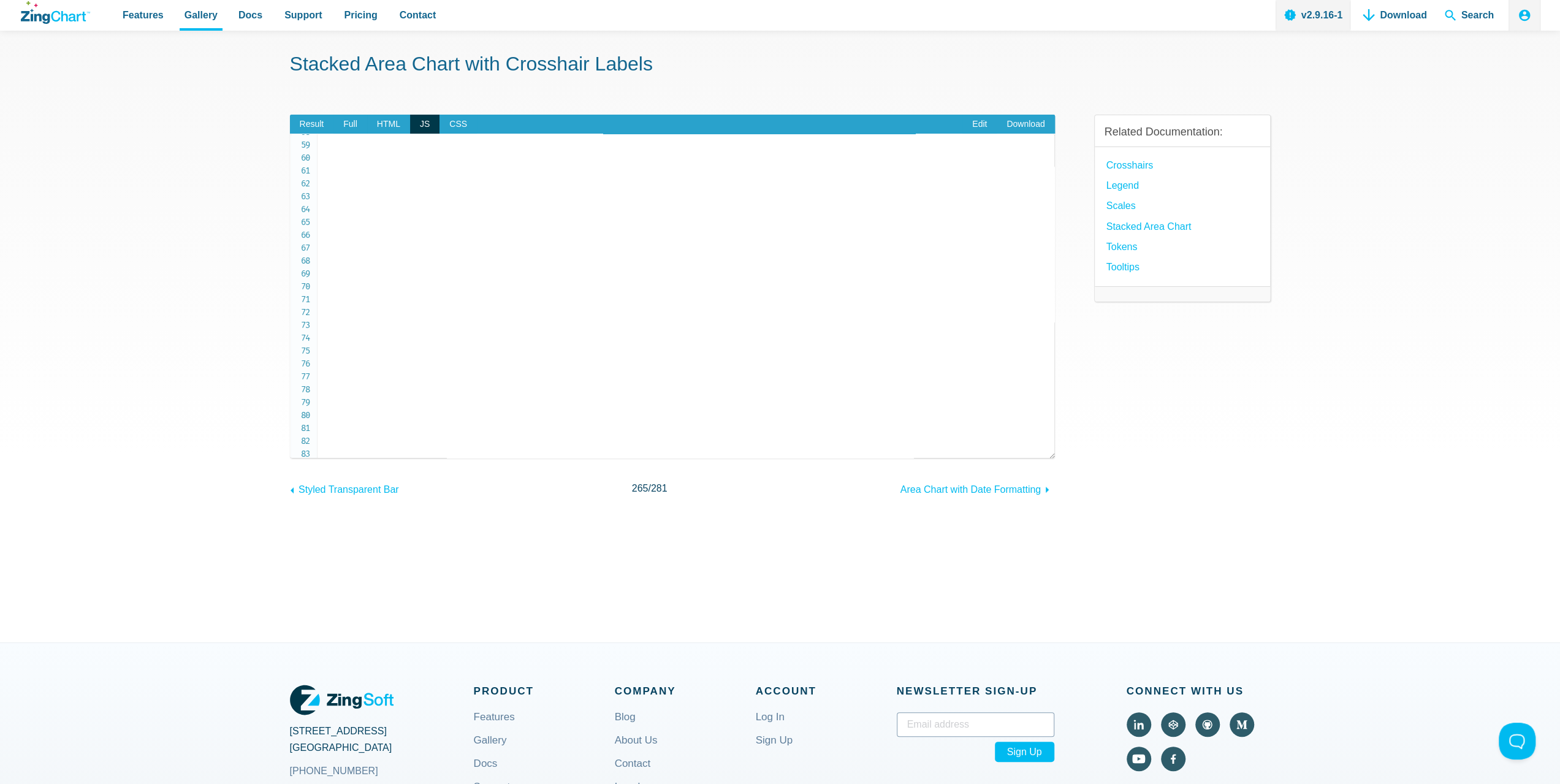
copy code "lineColor : '#808080' ,"
click at [318, 122] on span "Result" at bounding box center [312, 124] width 44 height 20
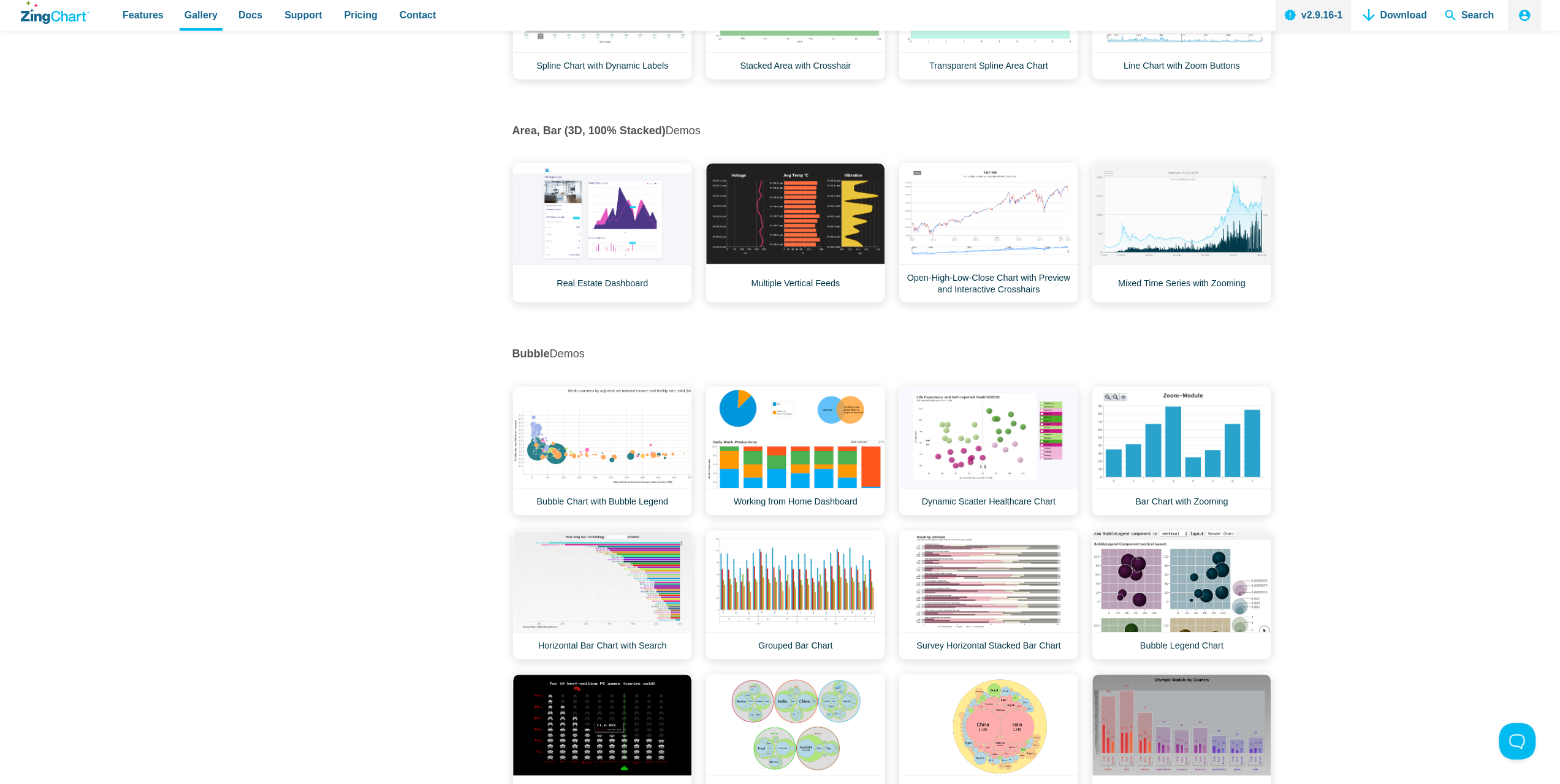
scroll to position [919, 0]
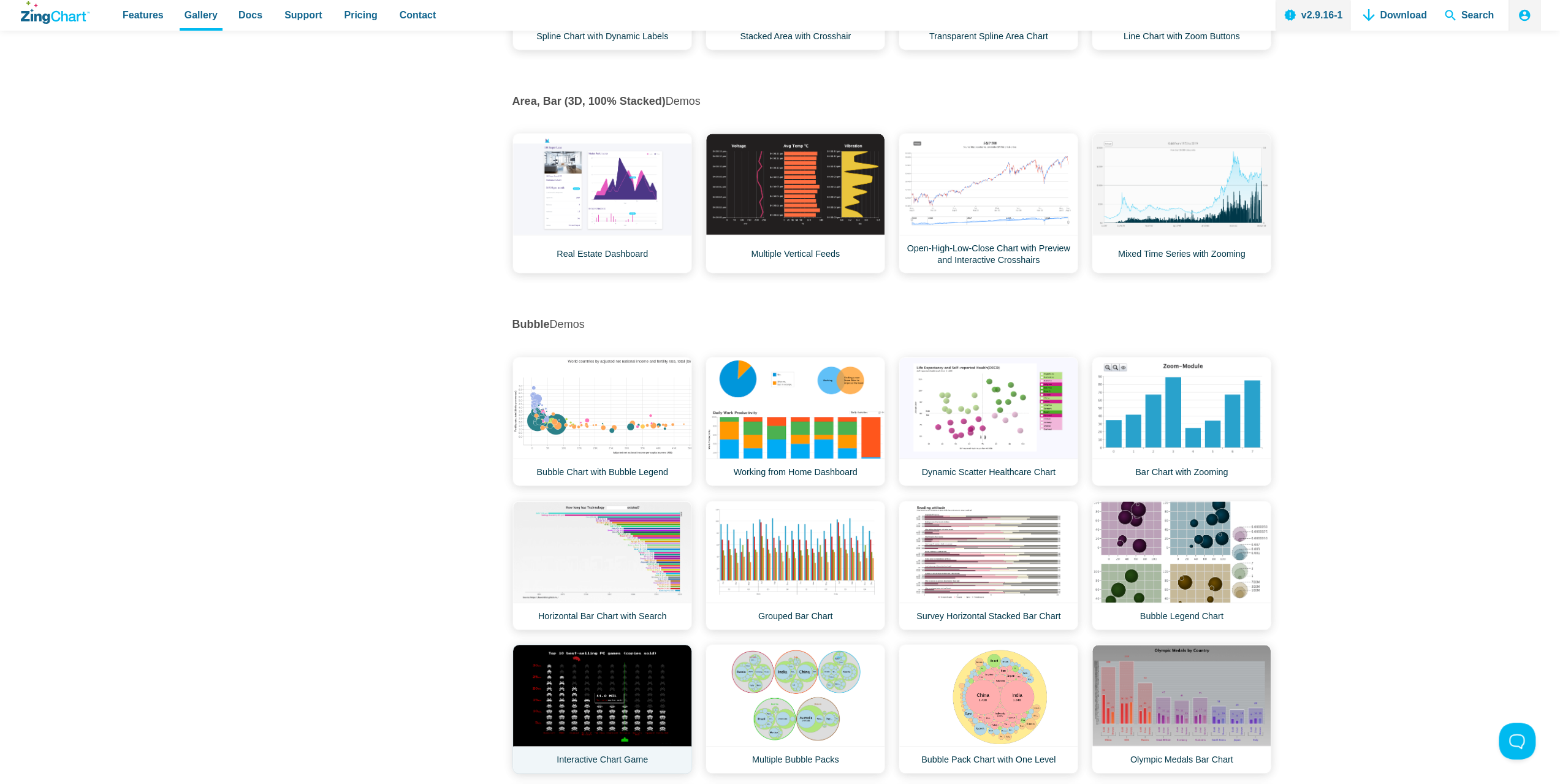
click at [577, 684] on link "Interactive Chart Game" at bounding box center [602, 708] width 180 height 129
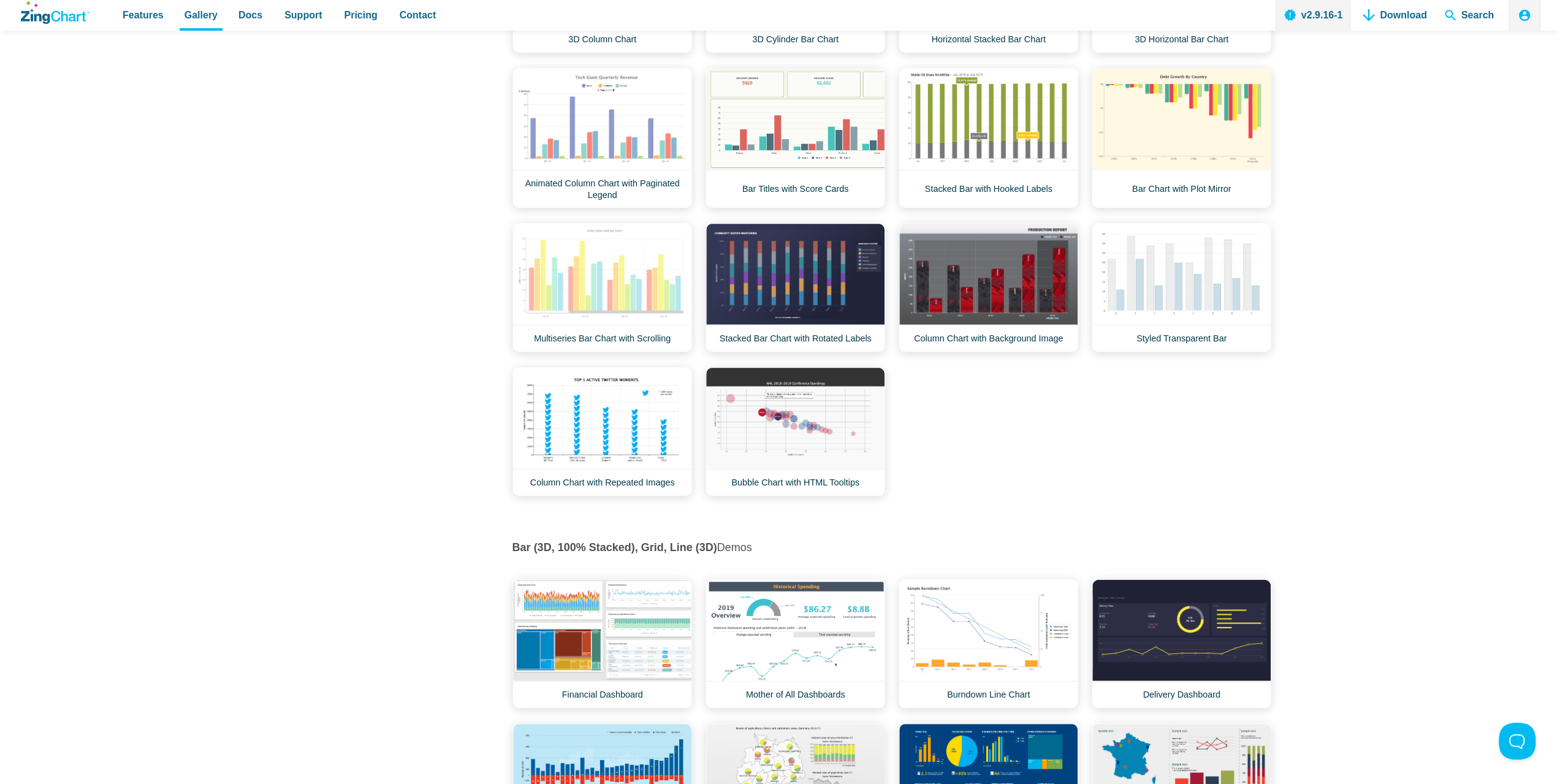
scroll to position [3186, 0]
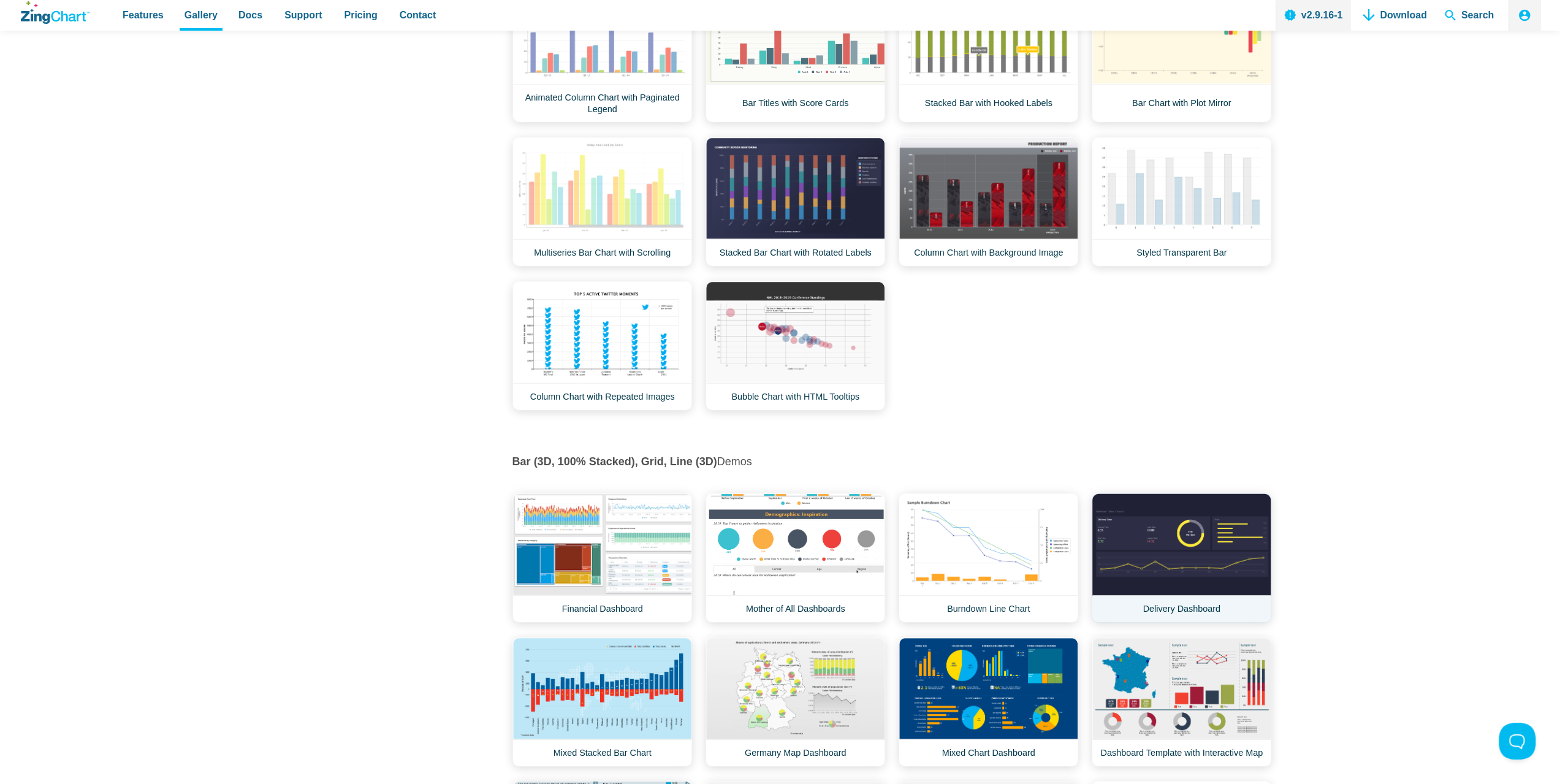
click at [1141, 552] on link "Delivery Dashboard" at bounding box center [1181, 558] width 180 height 129
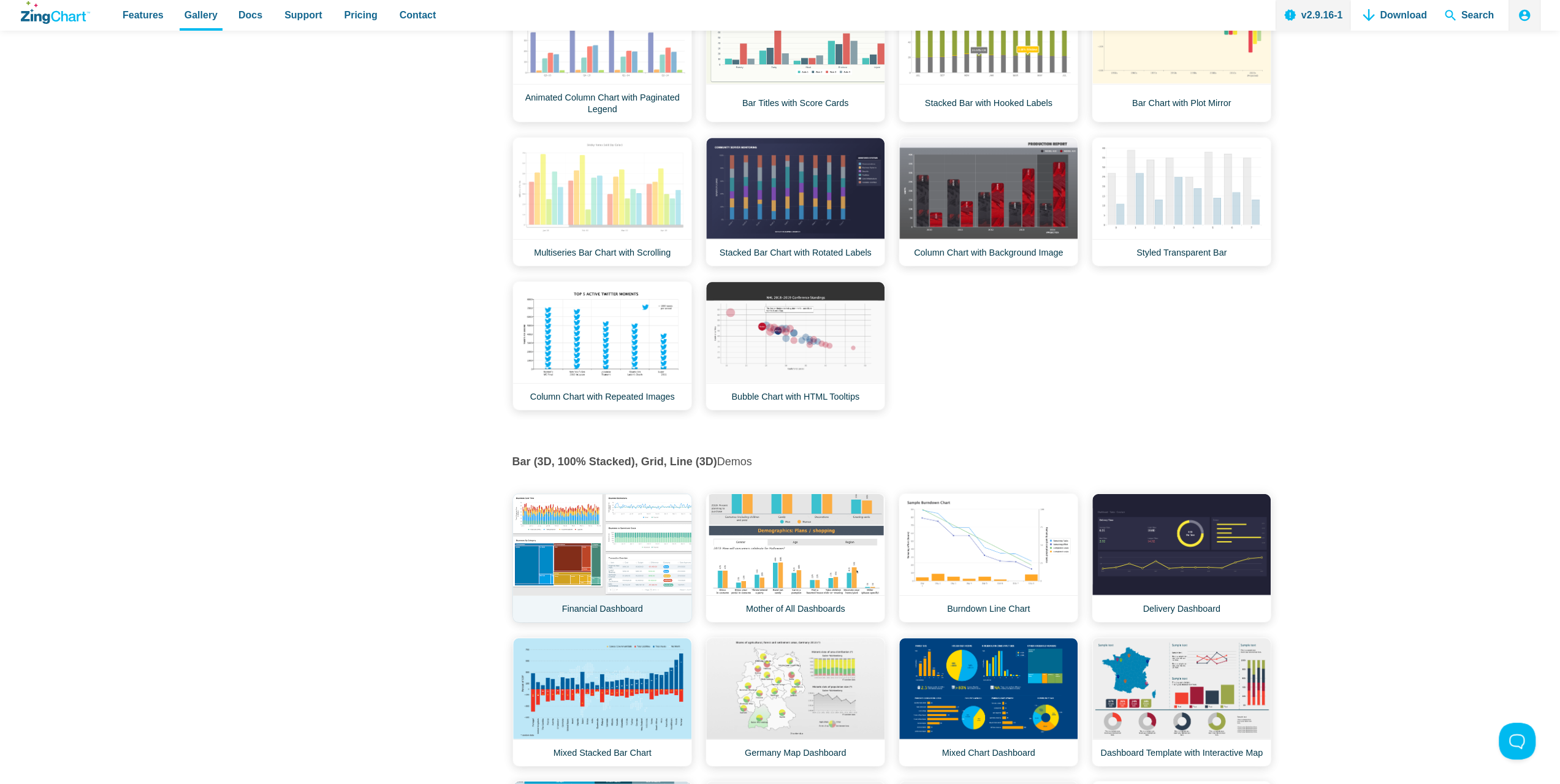
click at [643, 504] on link "Financial Dashboard" at bounding box center [602, 558] width 180 height 129
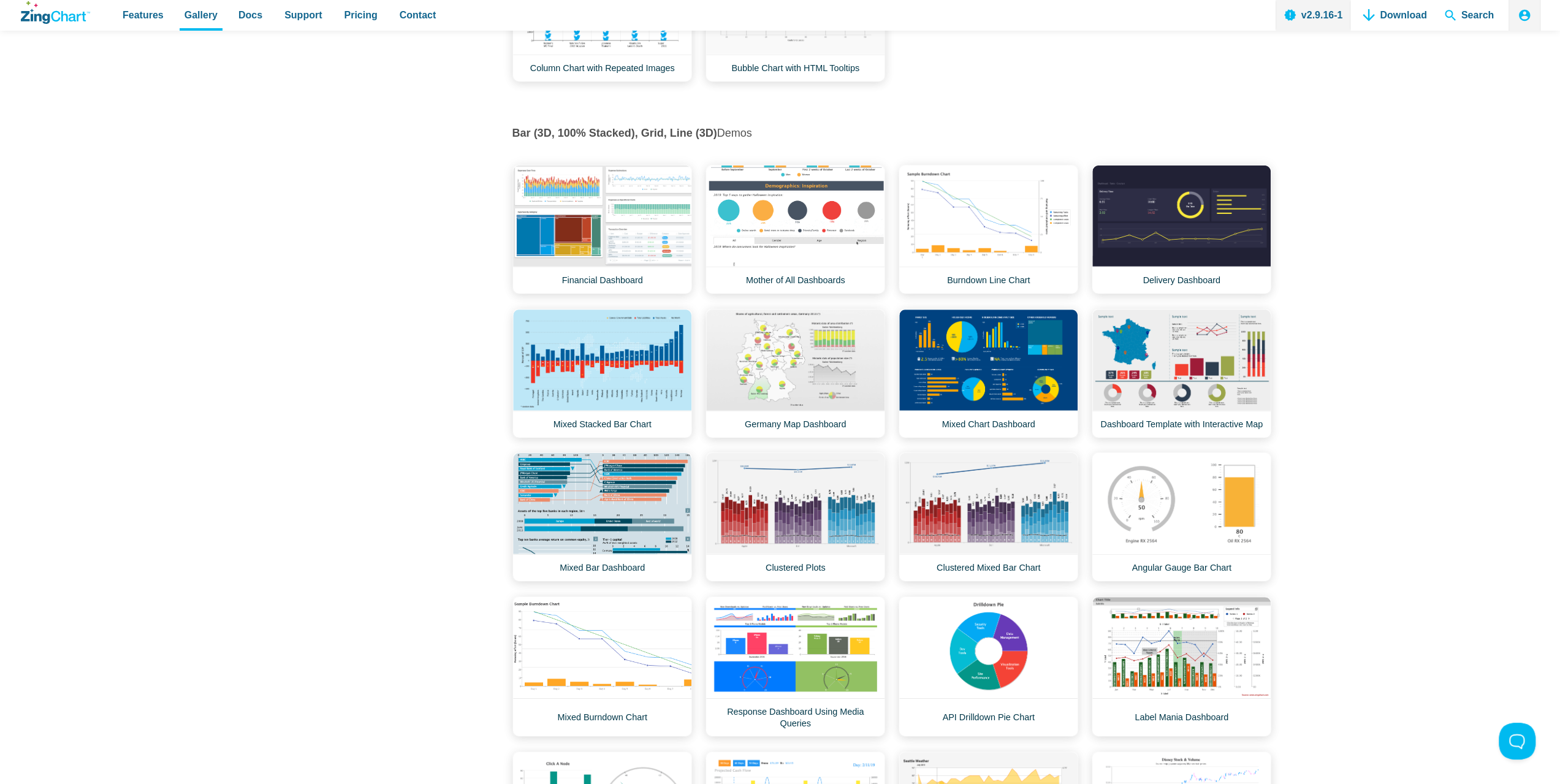
scroll to position [3554, 0]
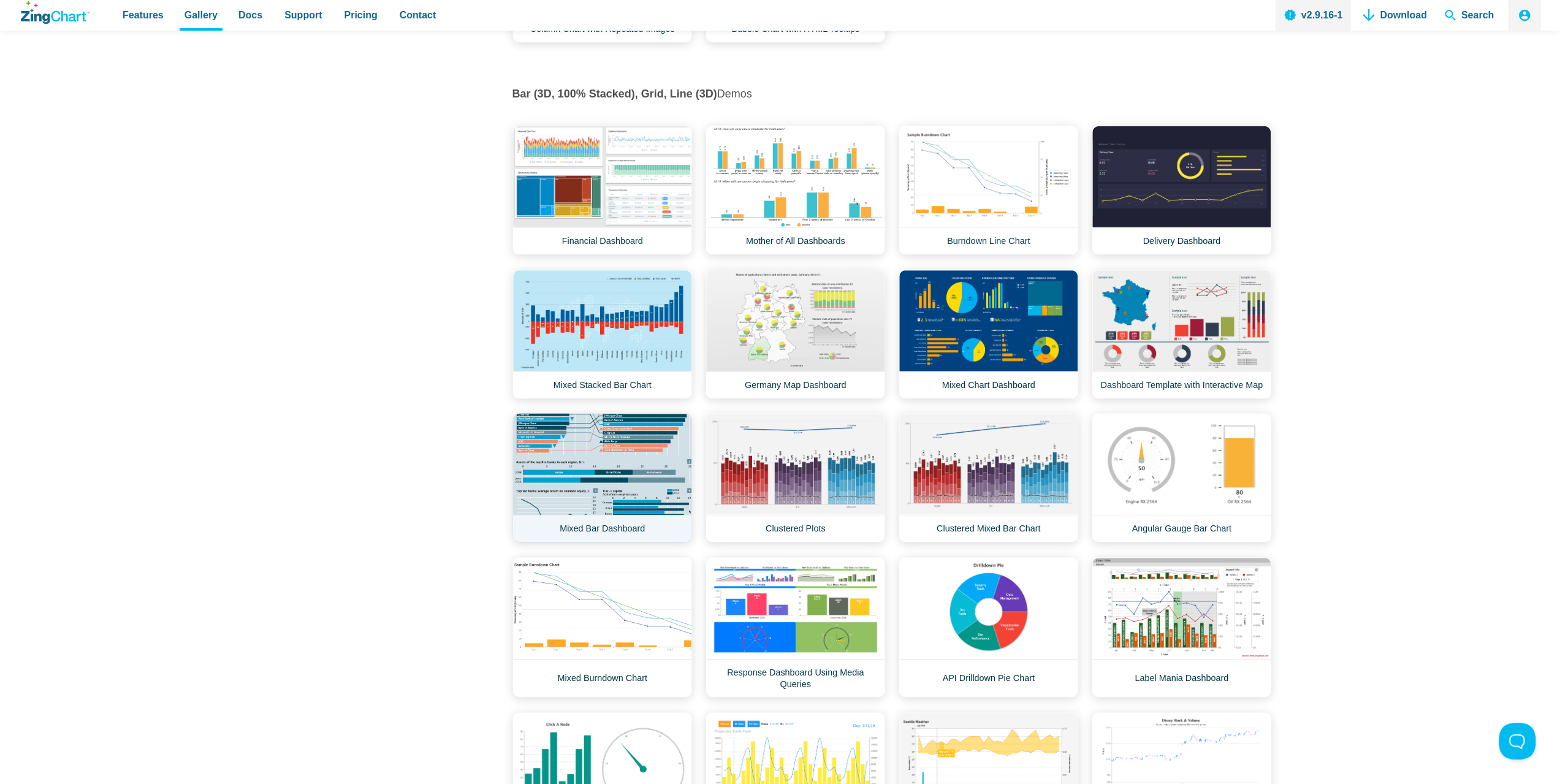
click at [581, 480] on link "Mixed Bar Dashboard" at bounding box center [602, 478] width 180 height 129
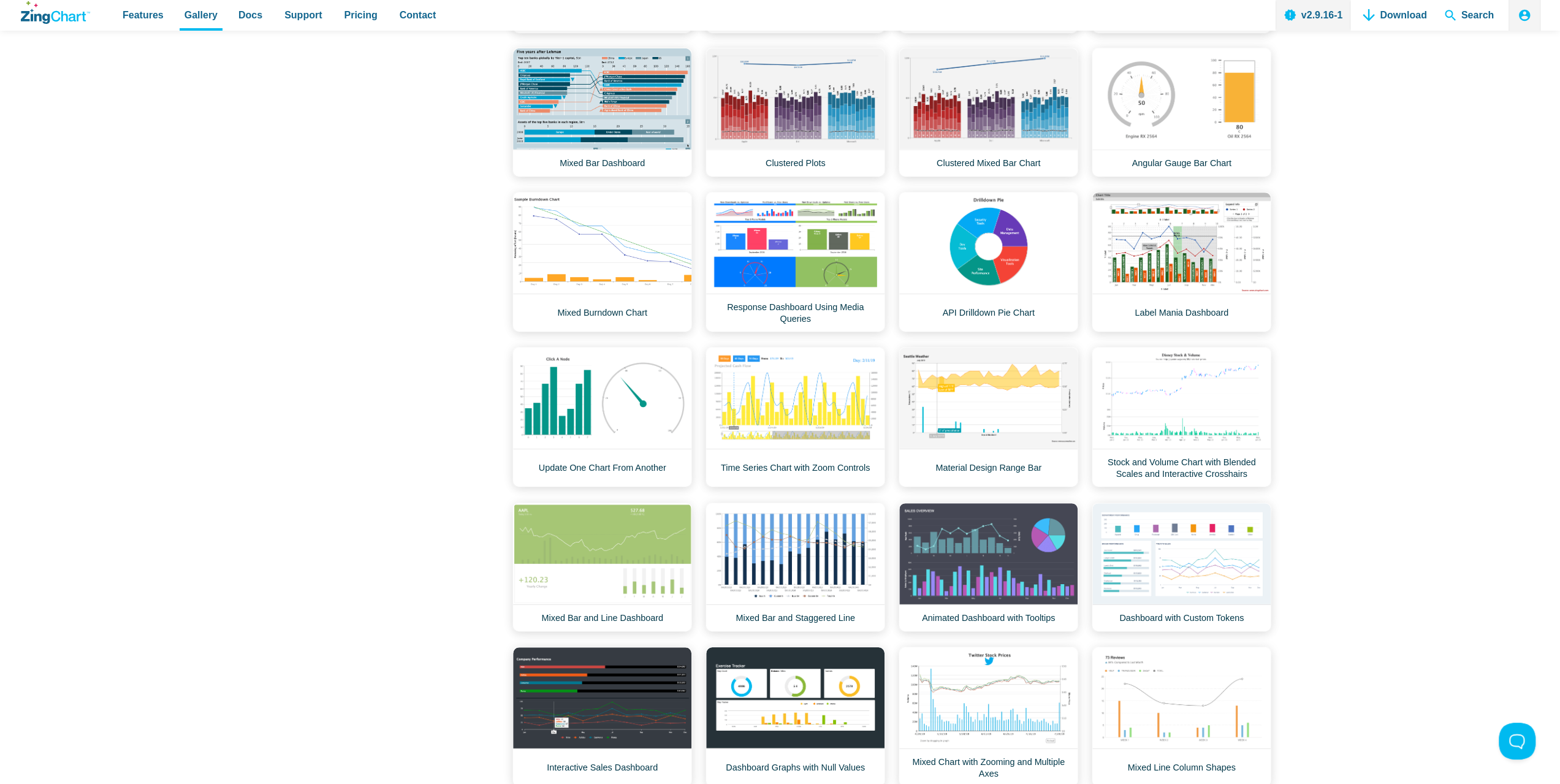
scroll to position [3922, 0]
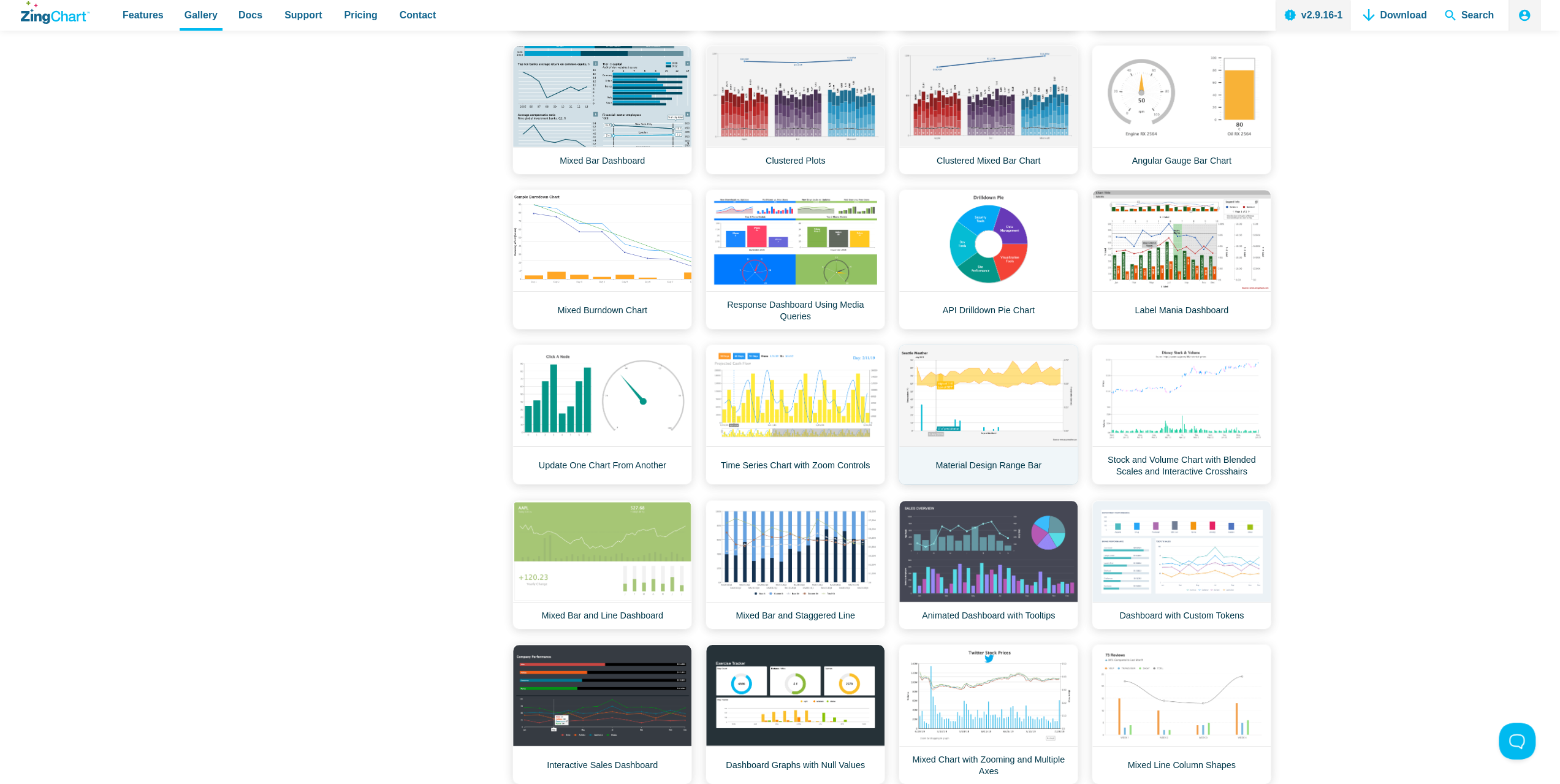
click at [979, 398] on link "Material Design Range Bar" at bounding box center [988, 415] width 180 height 140
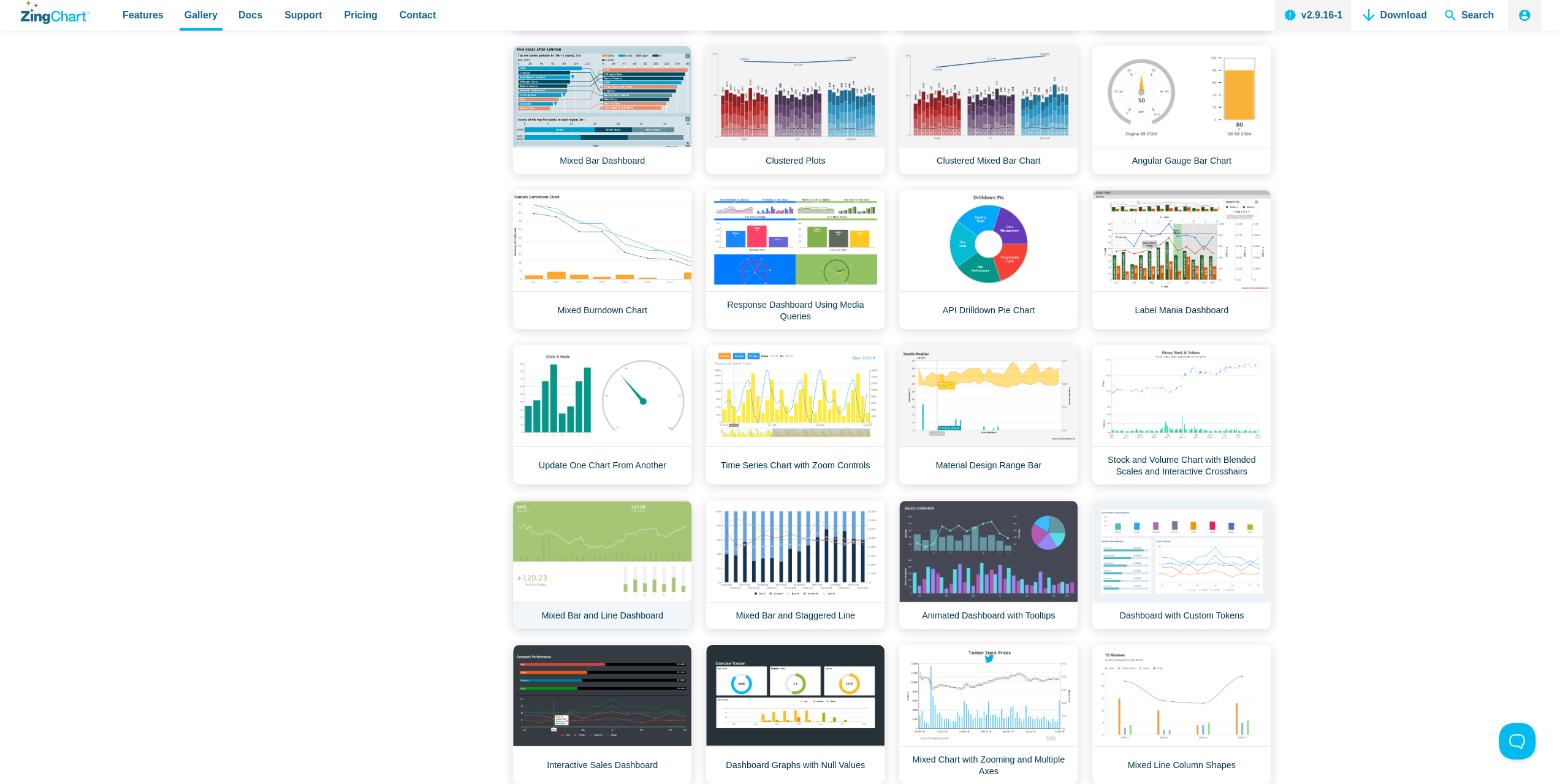
click at [632, 547] on link "Mixed Bar and Line Dashboard" at bounding box center [602, 564] width 180 height 129
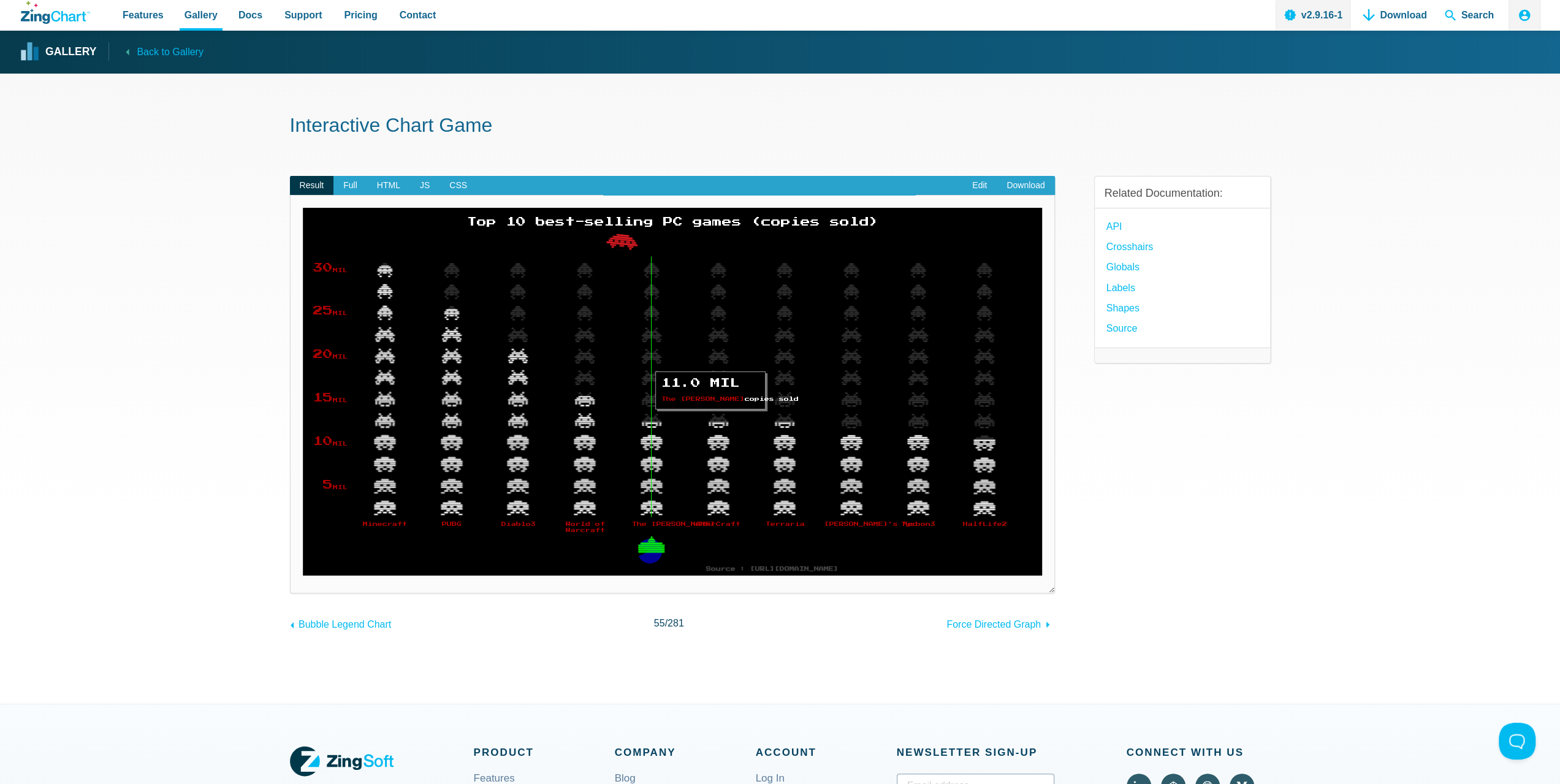
click at [634, 516] on img "App Content" at bounding box center [599, 392] width 592 height 368
click at [628, 512] on img "App Content" at bounding box center [599, 392] width 592 height 368
click at [456, 496] on img "App Content" at bounding box center [599, 392] width 592 height 368
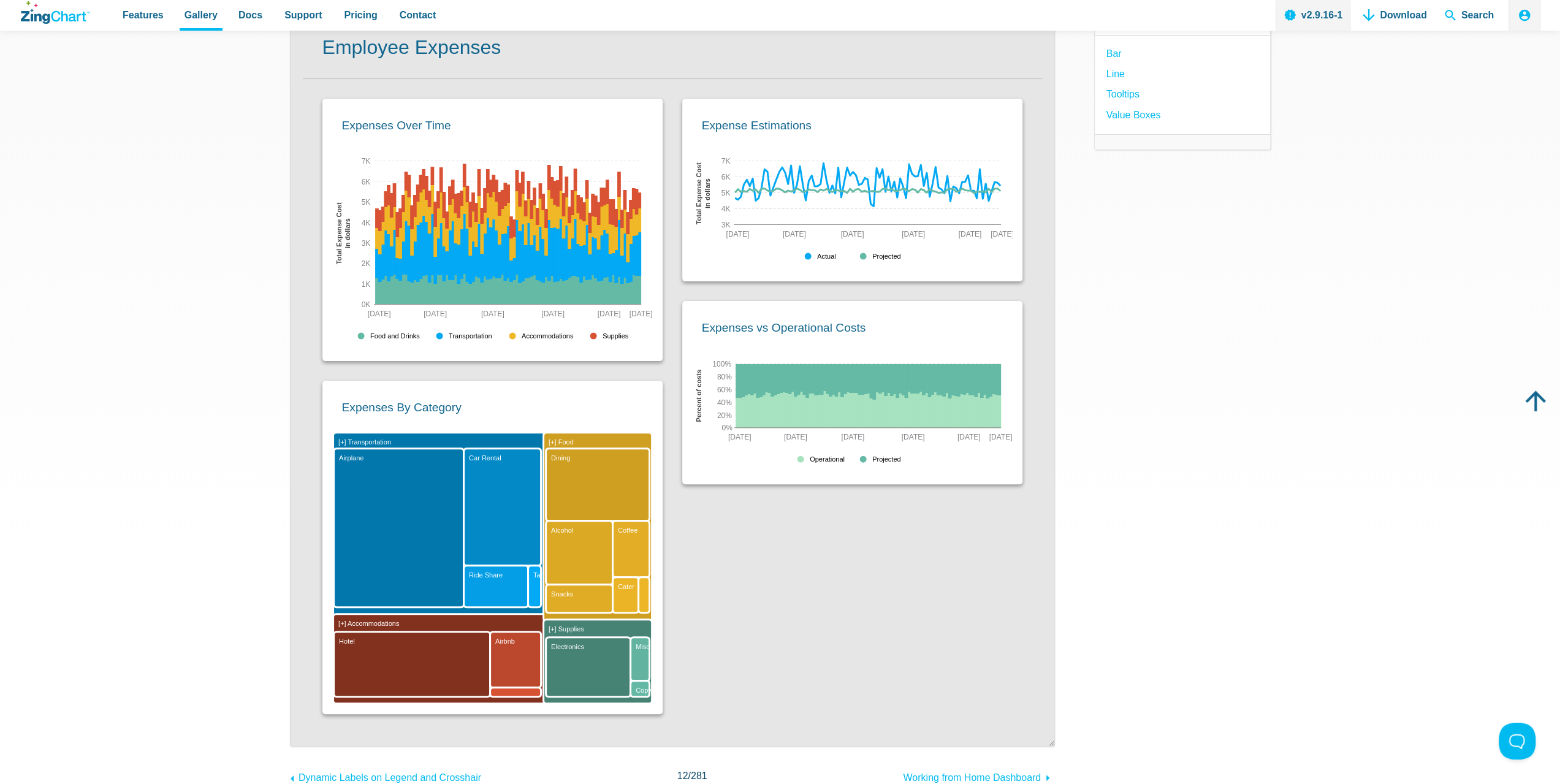
scroll to position [61, 0]
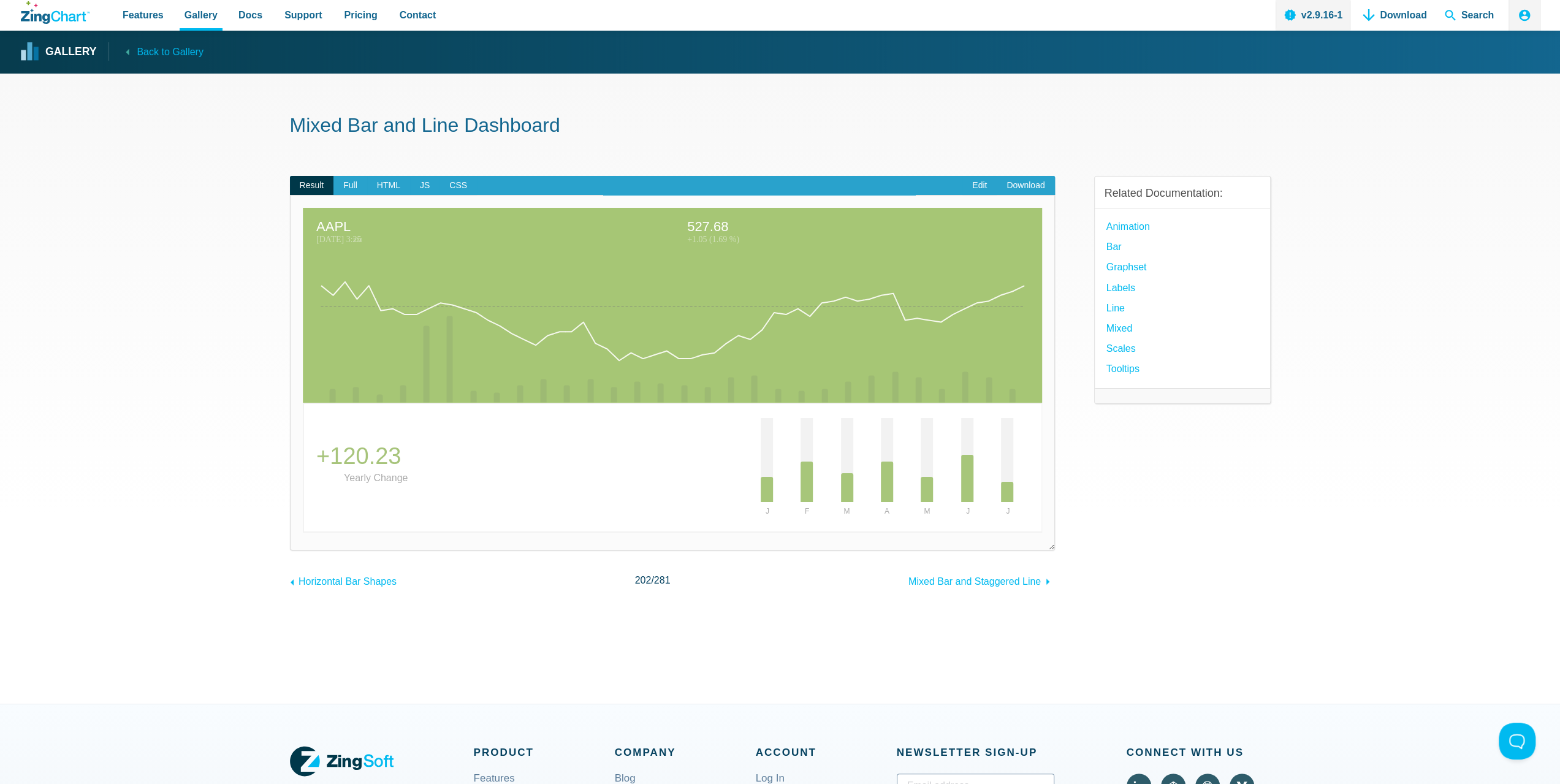
drag, startPoint x: 764, startPoint y: 472, endPoint x: 760, endPoint y: 451, distance: 21.4
click at [303, 532] on area "App Content" at bounding box center [303, 532] width 0 height 0
click at [818, 451] on img "App Content" at bounding box center [673, 369] width 740 height 324
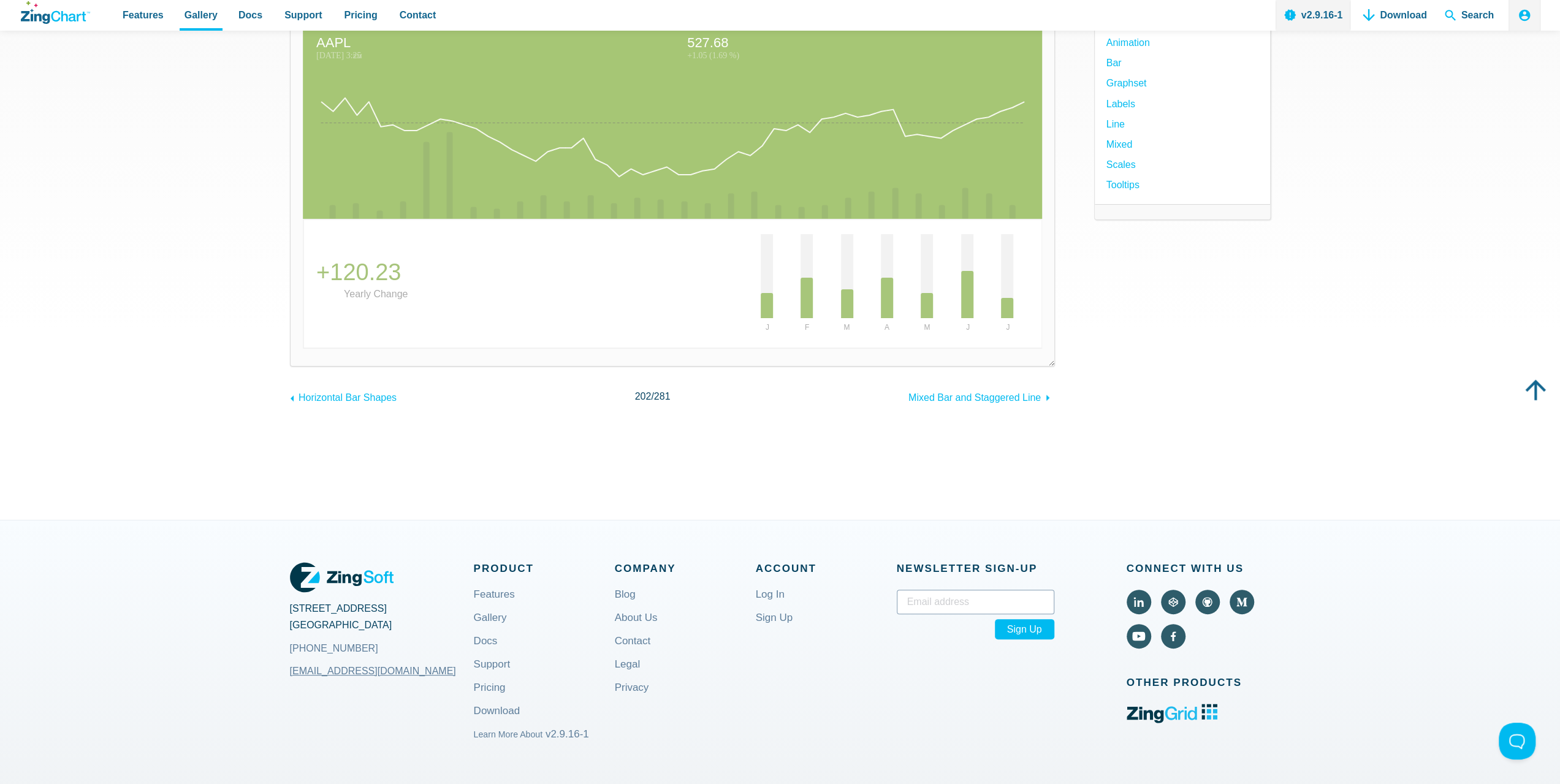
scroll to position [61, 0]
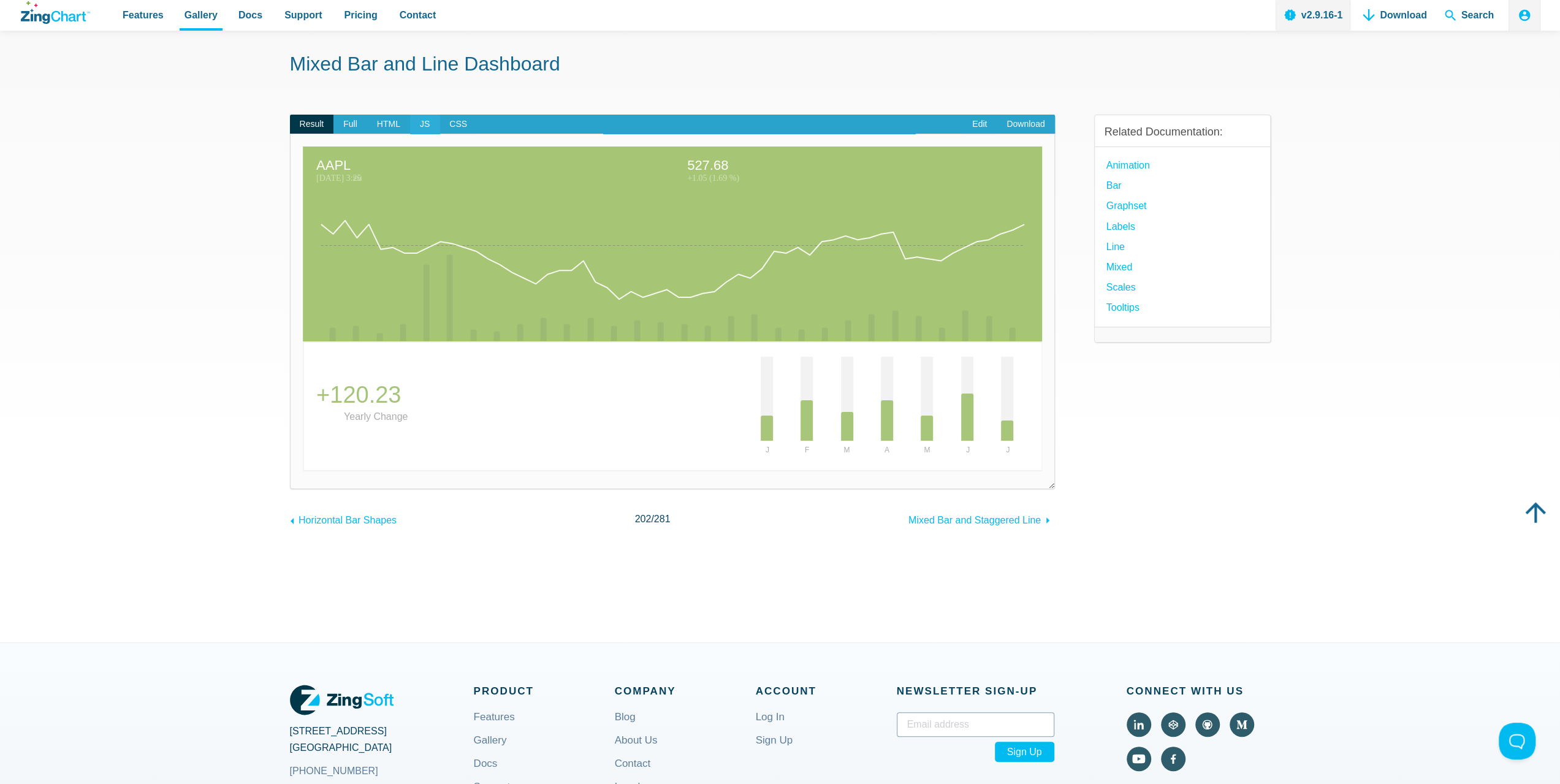
click at [422, 117] on span "JS" at bounding box center [425, 124] width 30 height 20
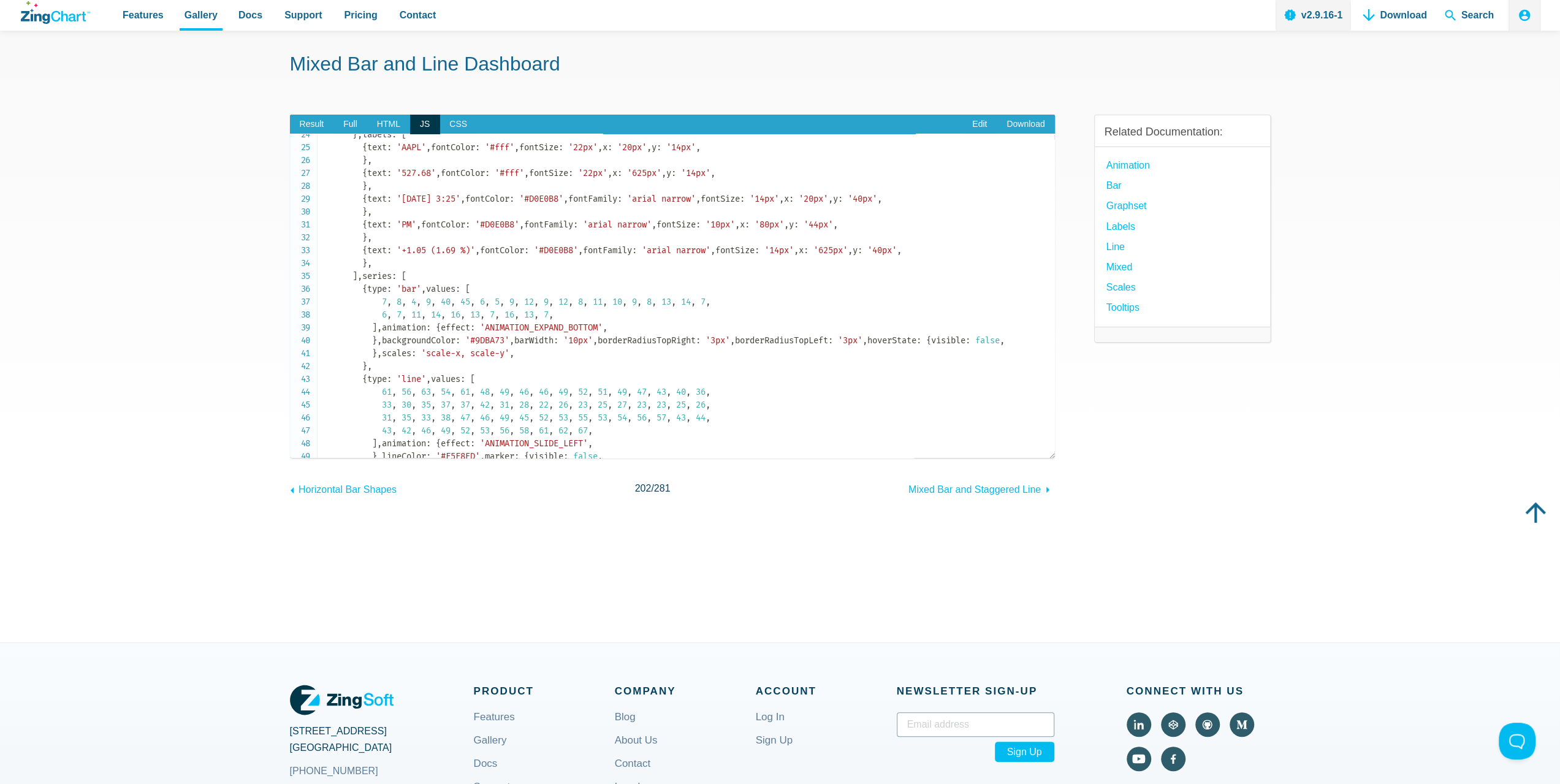
scroll to position [0, 0]
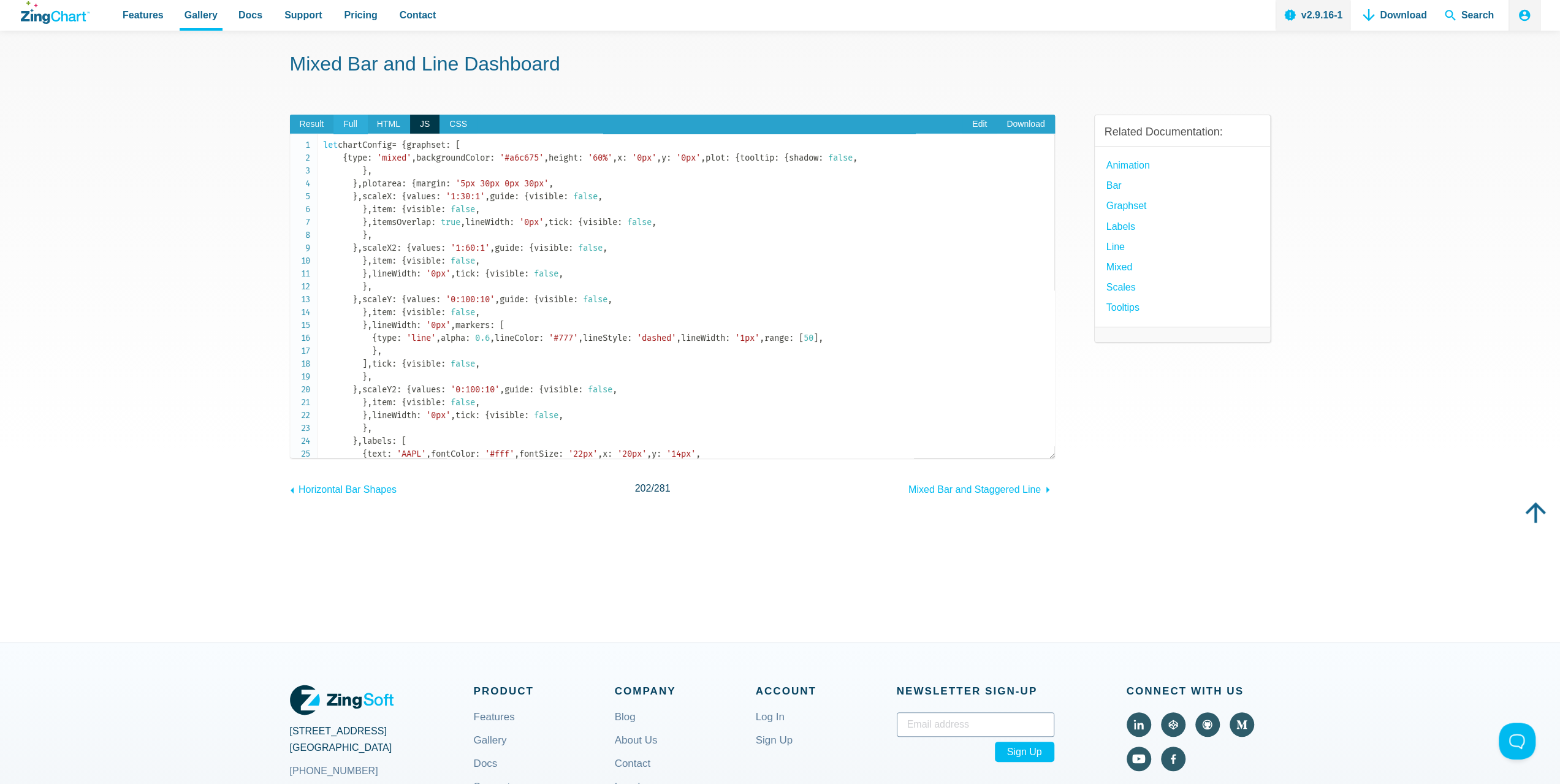
click at [351, 126] on span "Full" at bounding box center [351, 124] width 34 height 20
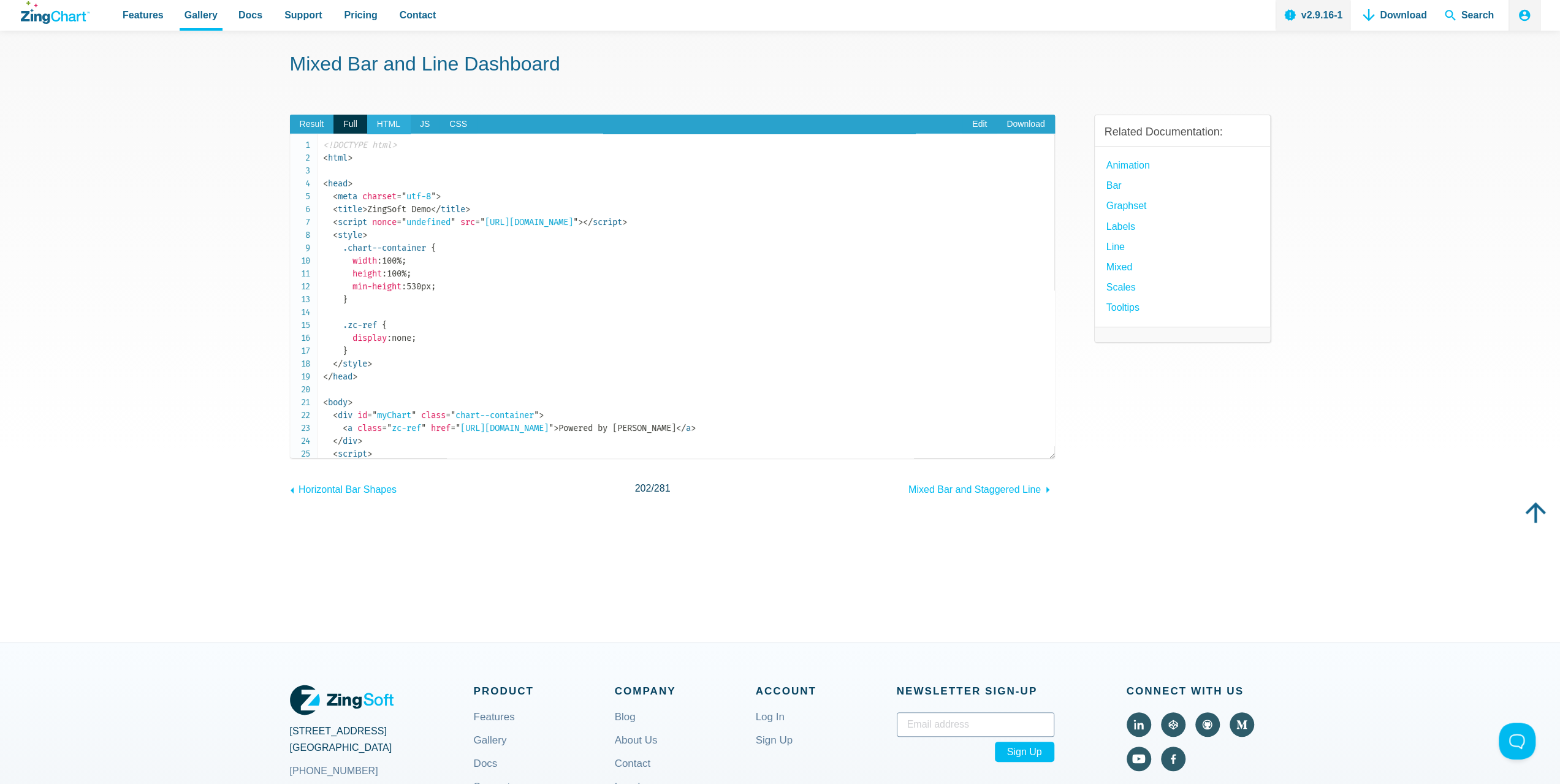
click at [388, 124] on span "HTML" at bounding box center [388, 124] width 43 height 20
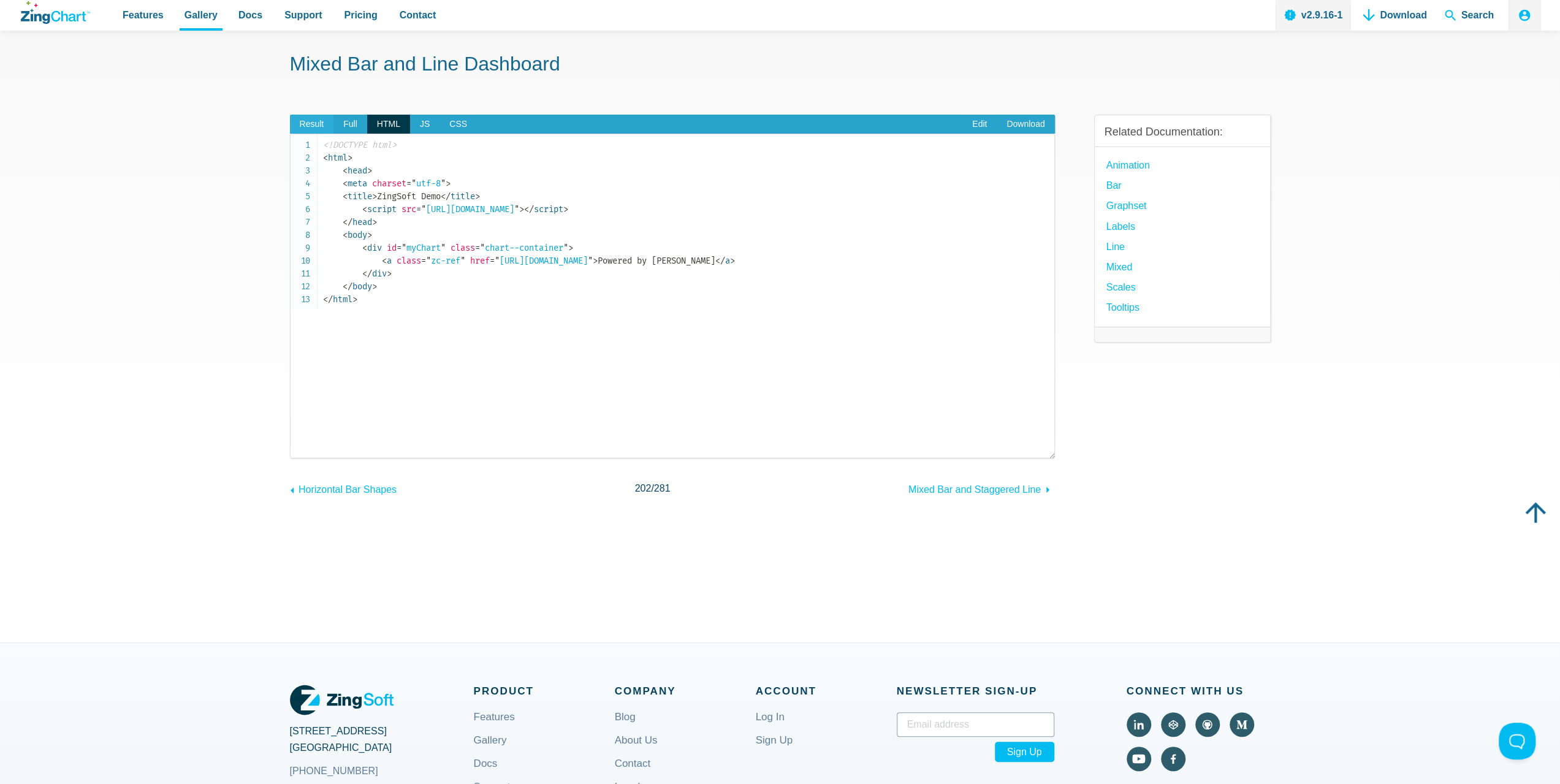
click at [310, 117] on span "Result" at bounding box center [312, 124] width 44 height 20
